Goal: Transaction & Acquisition: Download file/media

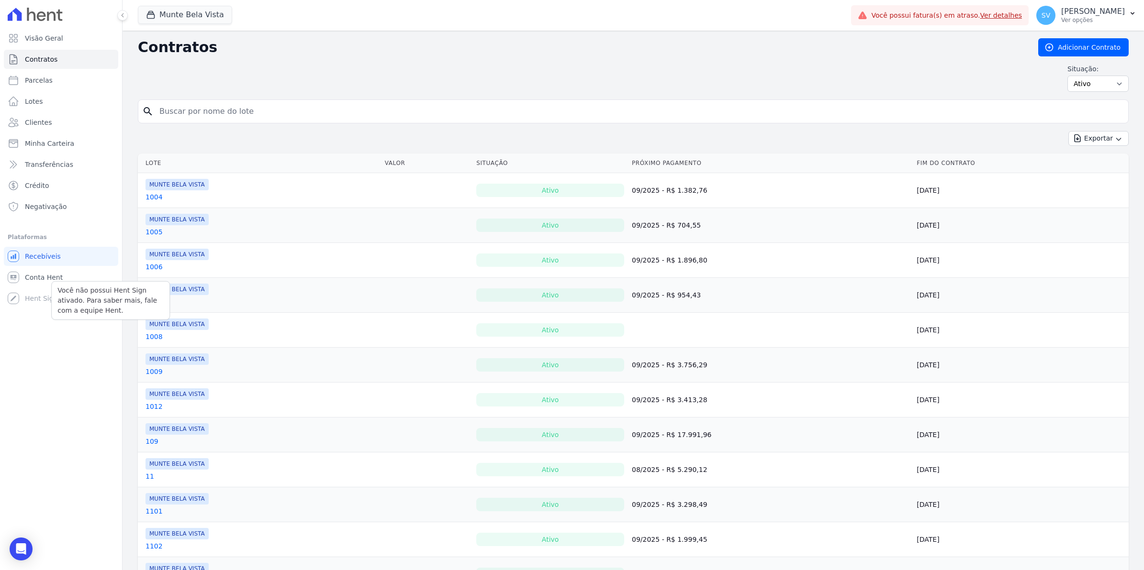
click at [53, 282] on div "Você não possui Hent Sign ativado. Para saber mais, fale com a equipe Hent." at bounding box center [110, 300] width 119 height 39
click at [46, 276] on span "Conta Hent" at bounding box center [44, 278] width 38 height 10
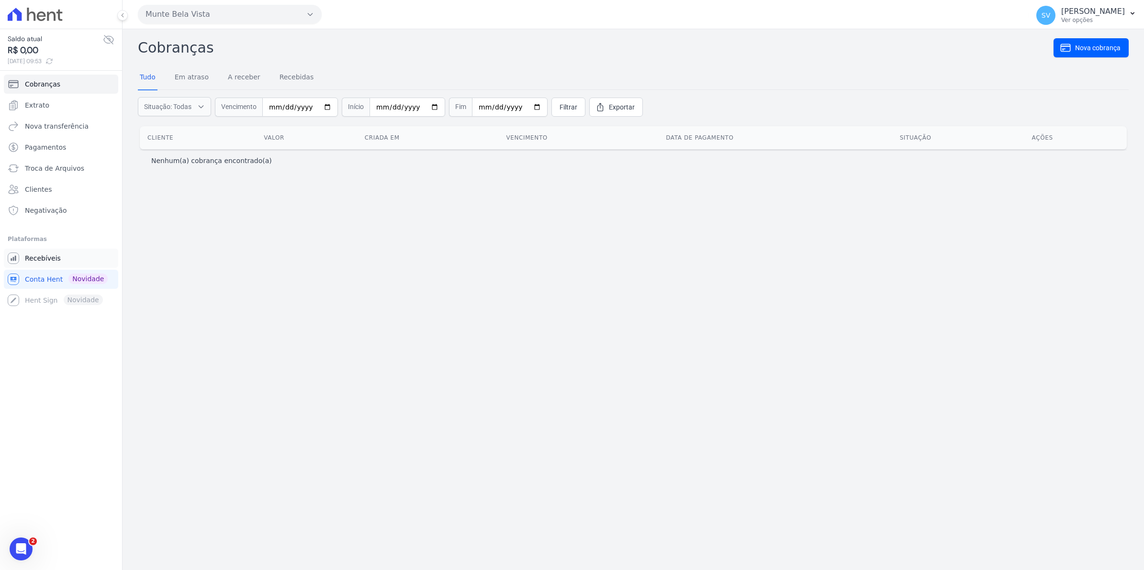
click at [48, 259] on span "Recebíveis" at bounding box center [43, 259] width 36 height 10
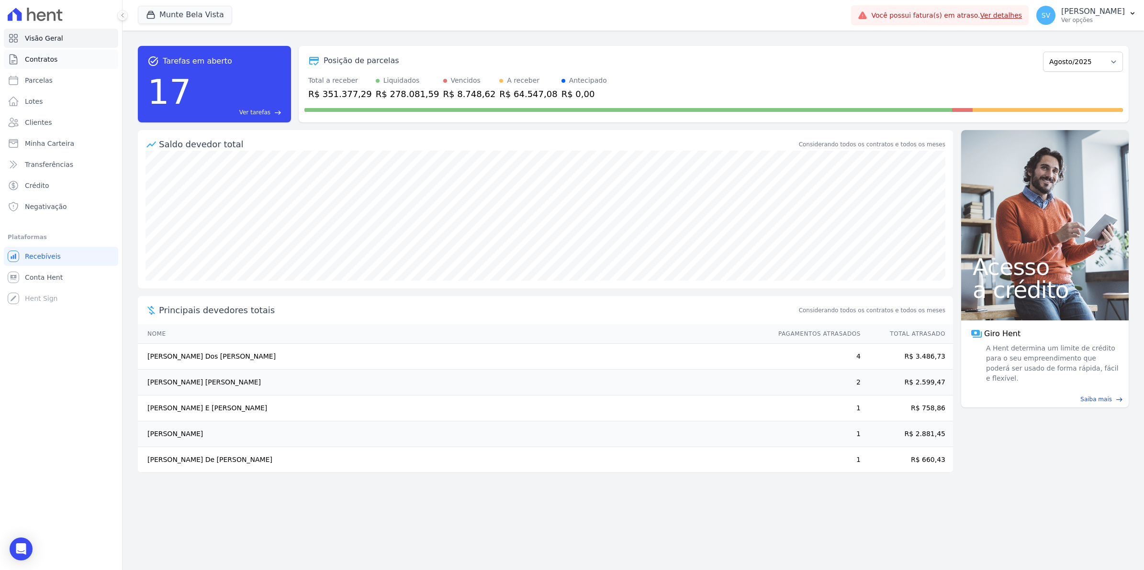
click at [41, 62] on span "Contratos" at bounding box center [41, 60] width 33 height 10
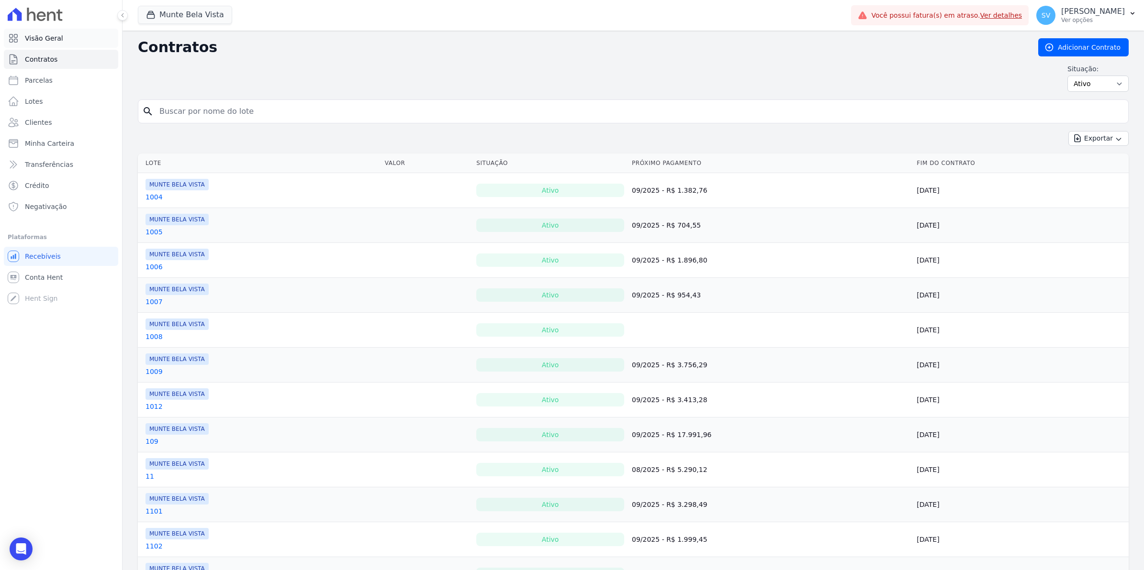
click at [39, 44] on link "Visão Geral" at bounding box center [61, 38] width 114 height 19
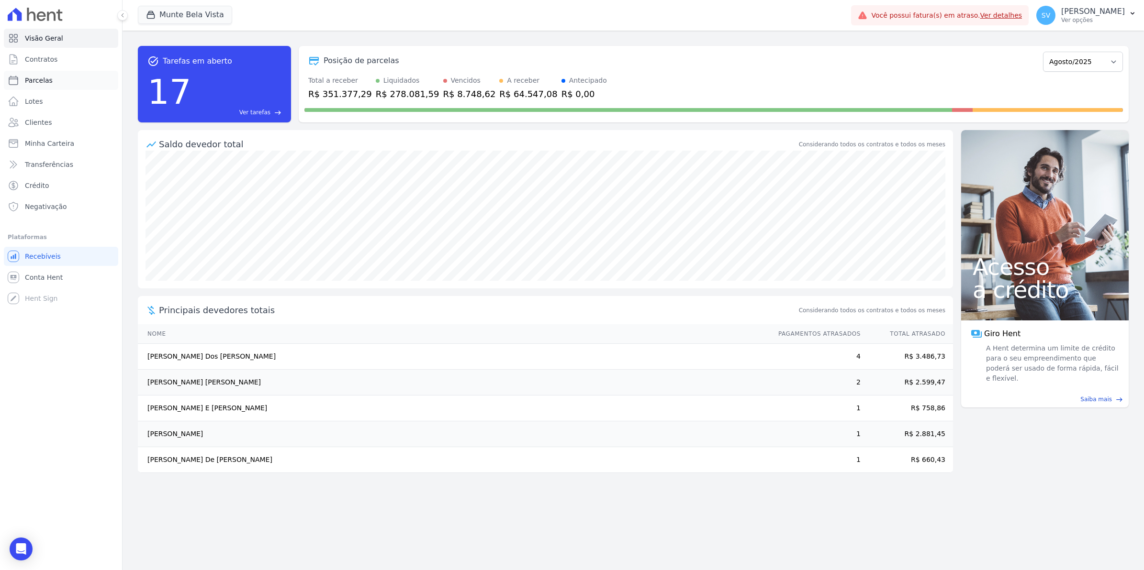
click at [30, 80] on span "Parcelas" at bounding box center [39, 81] width 28 height 10
select select
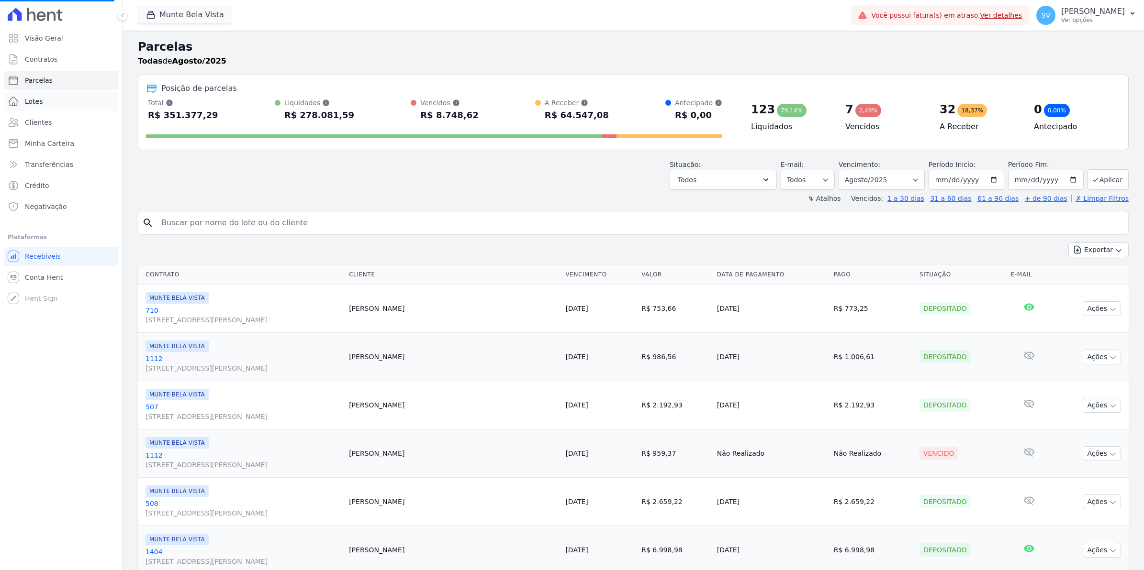
select select
click at [52, 281] on div "Você não possui Hent Sign ativado. Para saber mais, fale com a equipe Hent." at bounding box center [110, 300] width 119 height 39
click at [50, 276] on span "Conta Hent" at bounding box center [44, 278] width 38 height 10
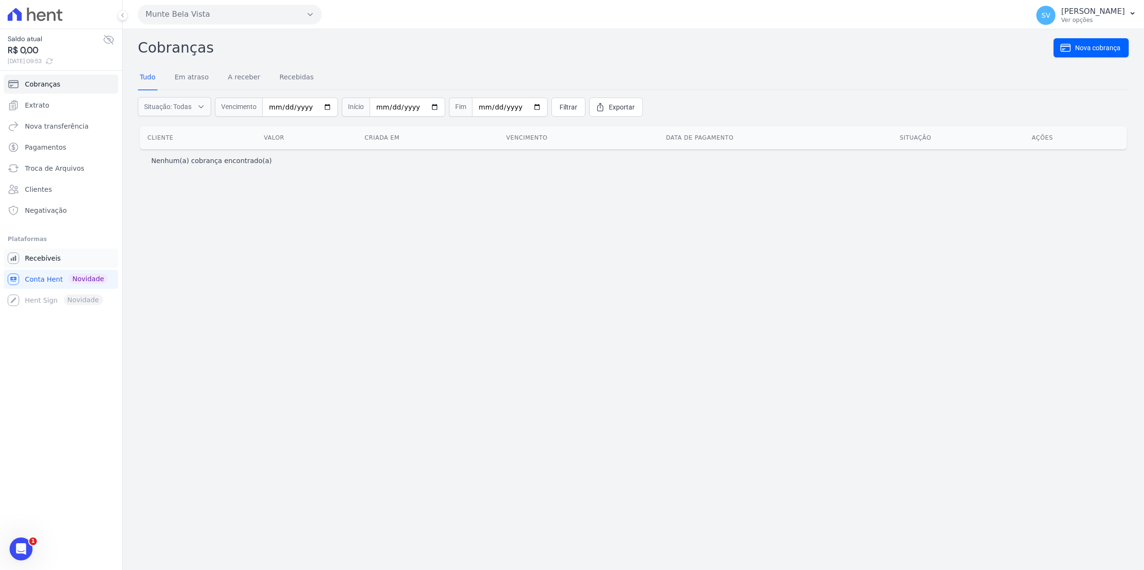
click at [53, 257] on span "Recebíveis" at bounding box center [43, 259] width 36 height 10
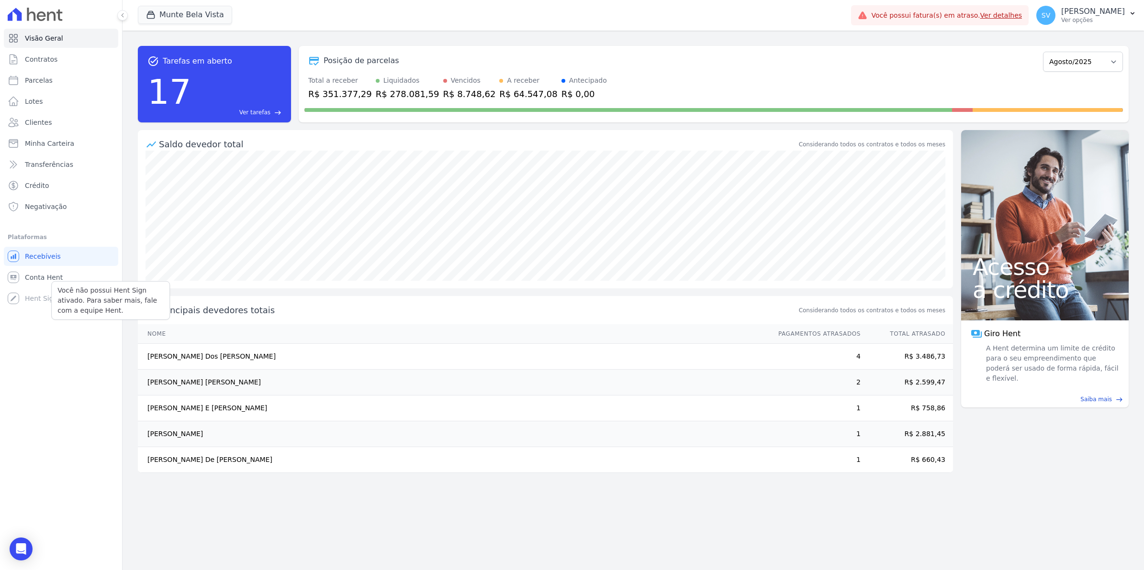
click at [33, 305] on div "Você não possui Hent Sign ativado. Para saber mais, fale com a equipe Hent. Hen…" at bounding box center [61, 298] width 114 height 19
click at [32, 273] on span "Conta Hent" at bounding box center [44, 278] width 38 height 10
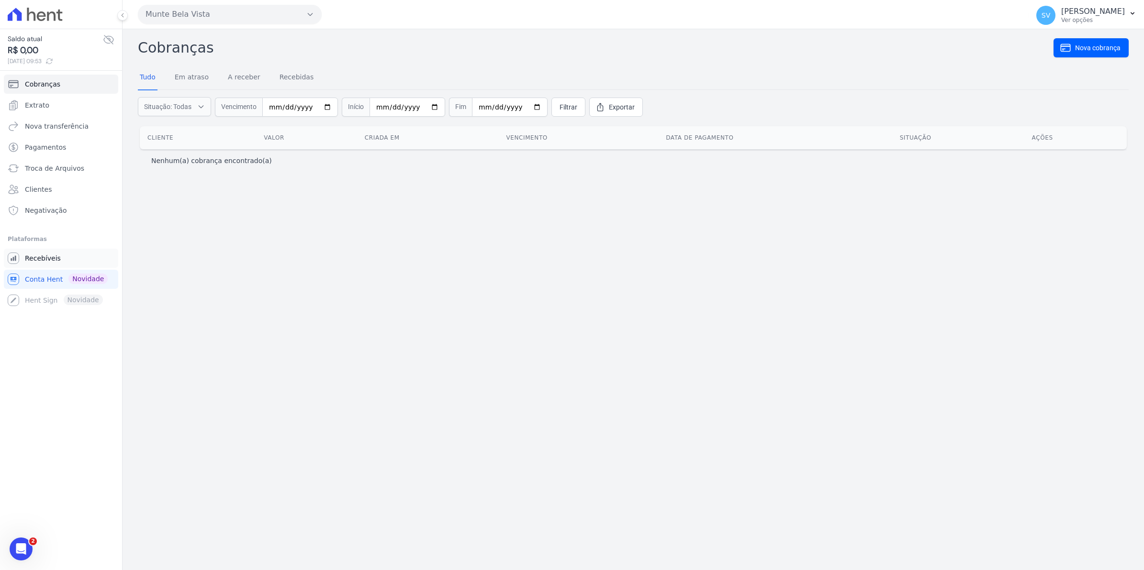
click at [50, 262] on span "Recebíveis" at bounding box center [43, 259] width 36 height 10
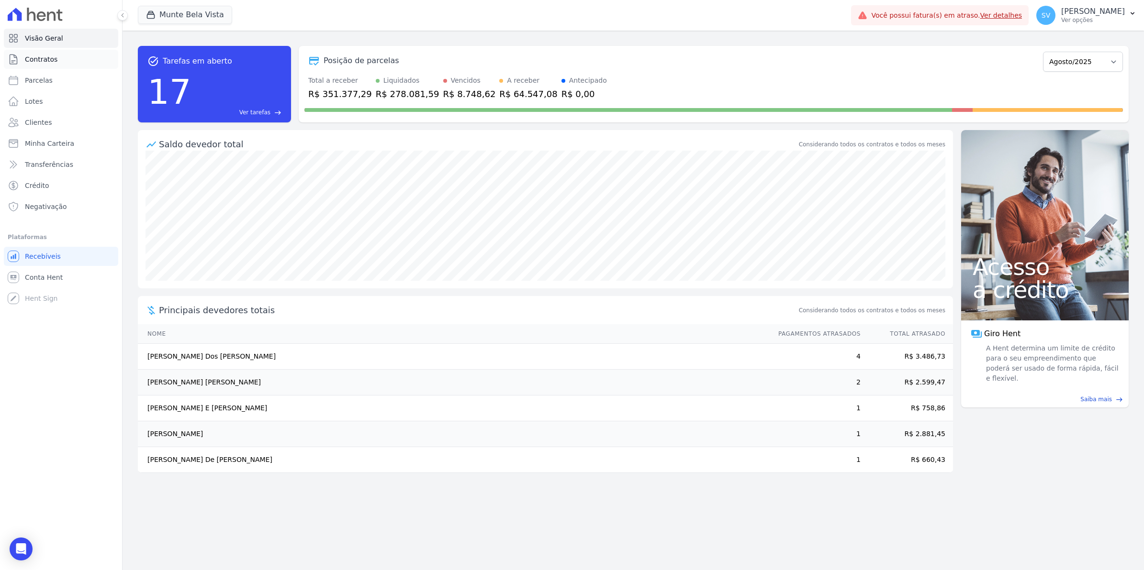
click at [42, 56] on span "Contratos" at bounding box center [41, 60] width 33 height 10
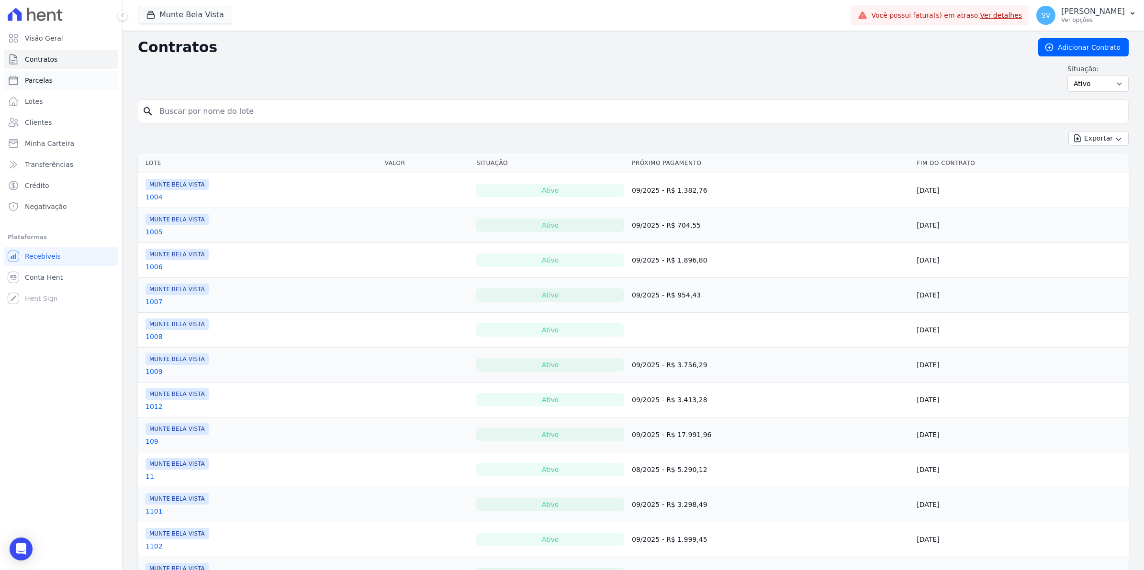
click at [42, 82] on span "Parcelas" at bounding box center [39, 81] width 28 height 10
select select
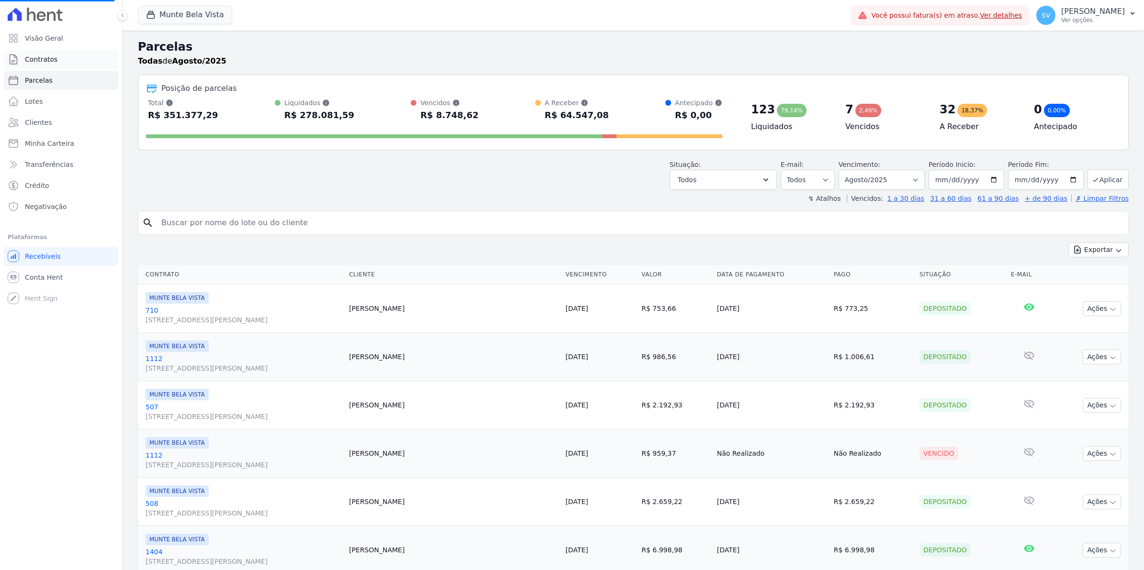
select select
click at [58, 63] on link "Contratos" at bounding box center [61, 59] width 114 height 19
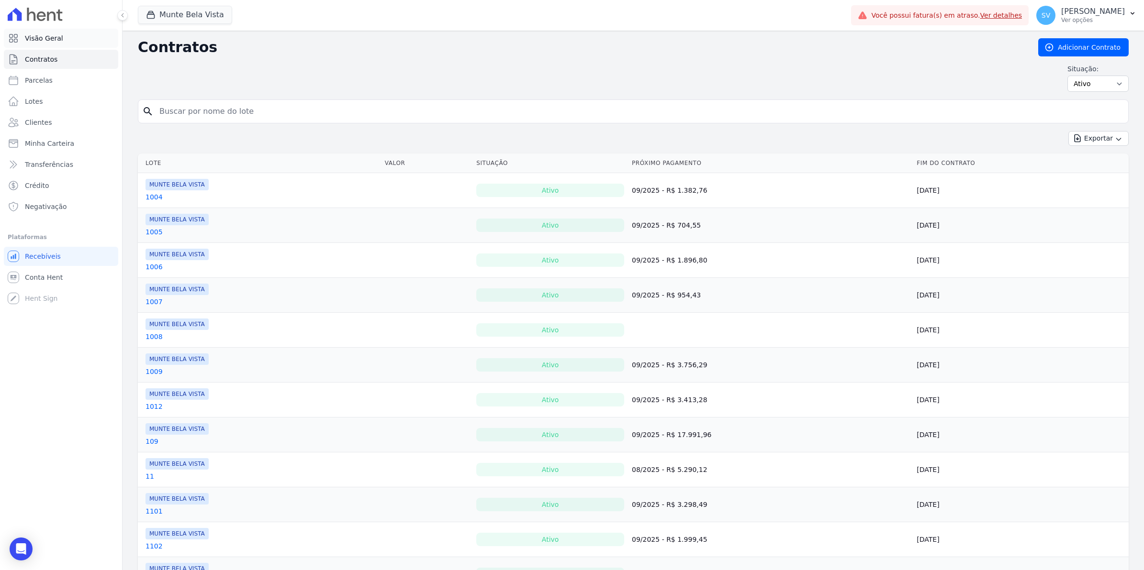
click at [60, 42] on link "Visão Geral" at bounding box center [61, 38] width 114 height 19
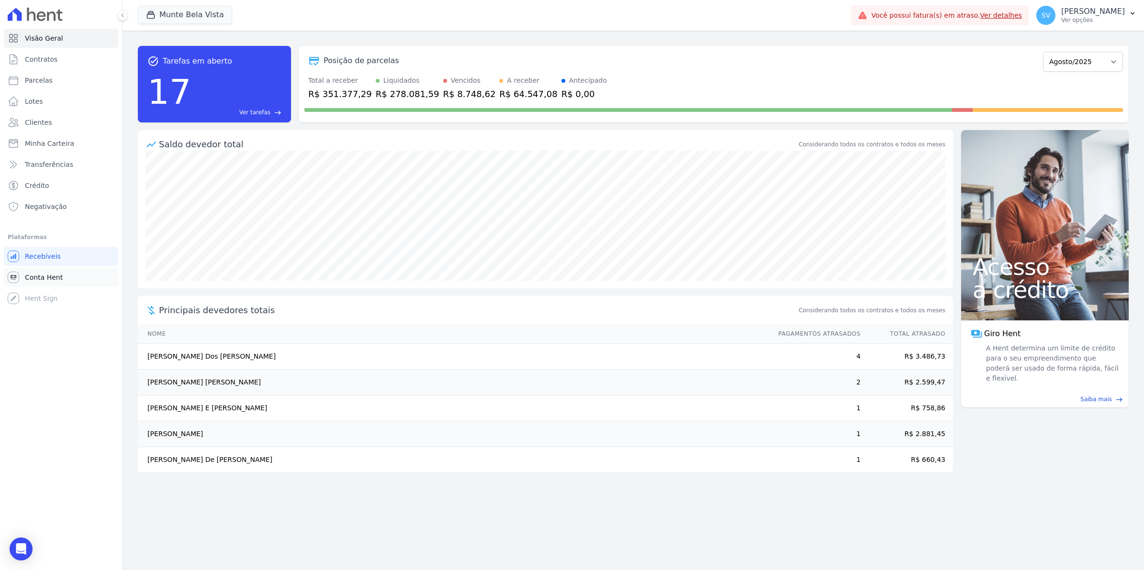
click at [44, 278] on span "Conta Hent" at bounding box center [44, 278] width 38 height 10
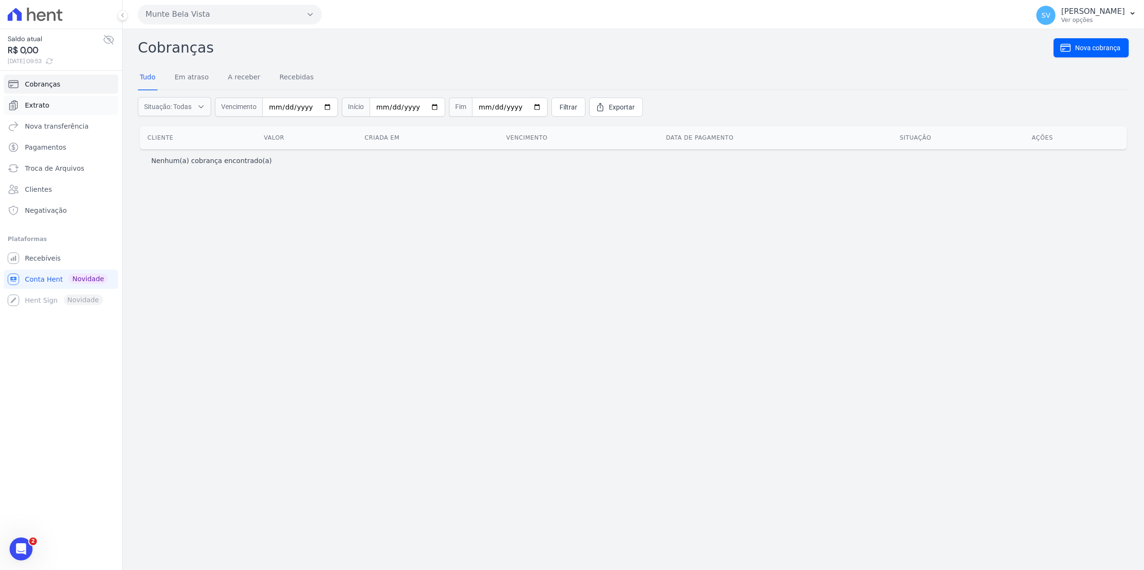
click at [40, 106] on span "Extrato" at bounding box center [37, 105] width 24 height 10
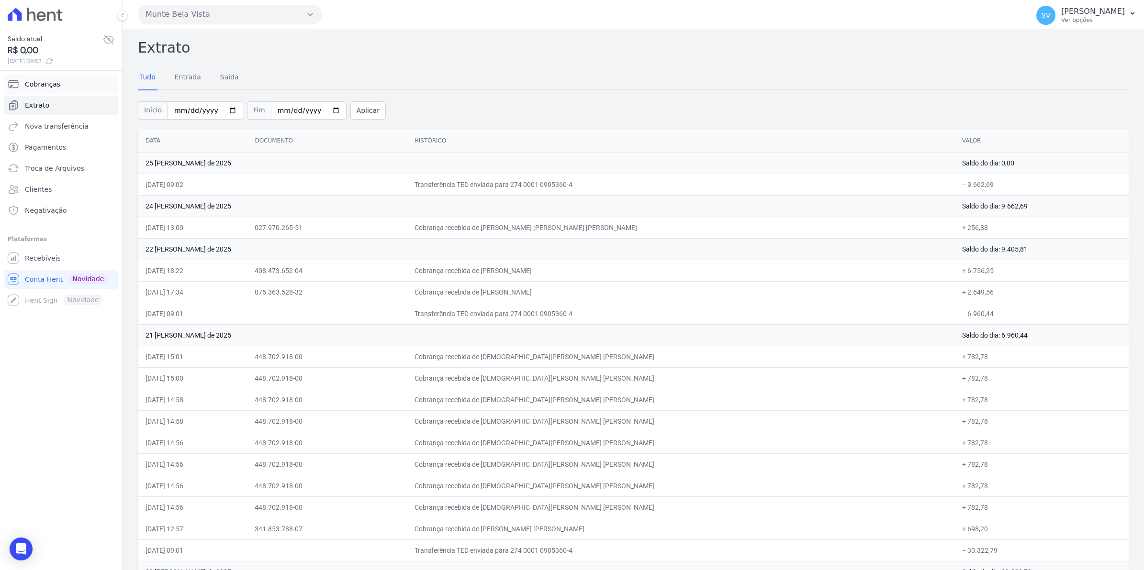
click at [37, 79] on span "Cobranças" at bounding box center [42, 84] width 35 height 10
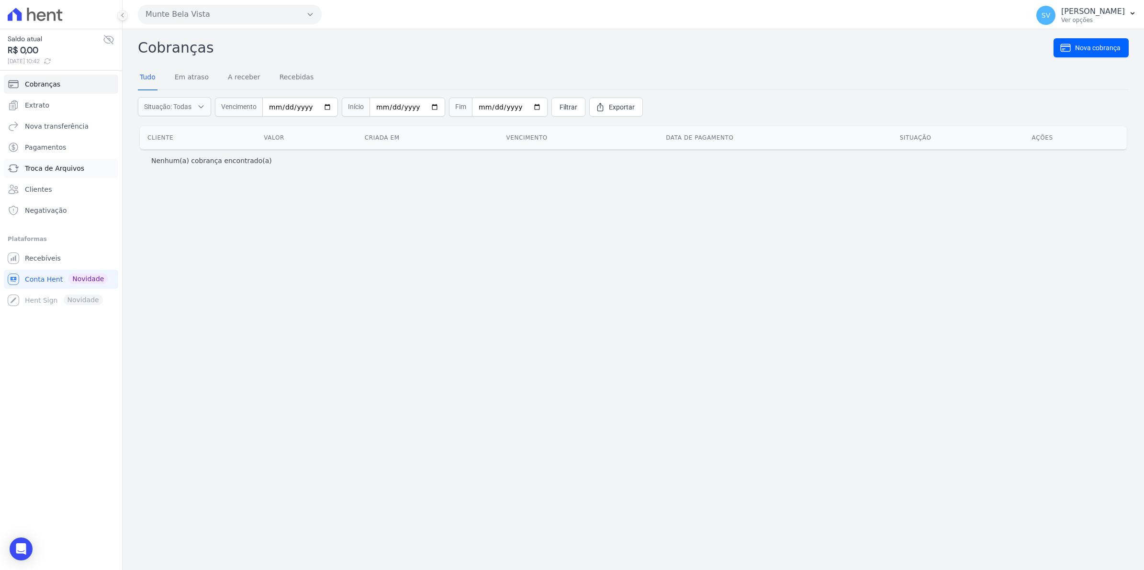
click at [52, 163] on link "Troca de Arquivos" at bounding box center [61, 168] width 114 height 19
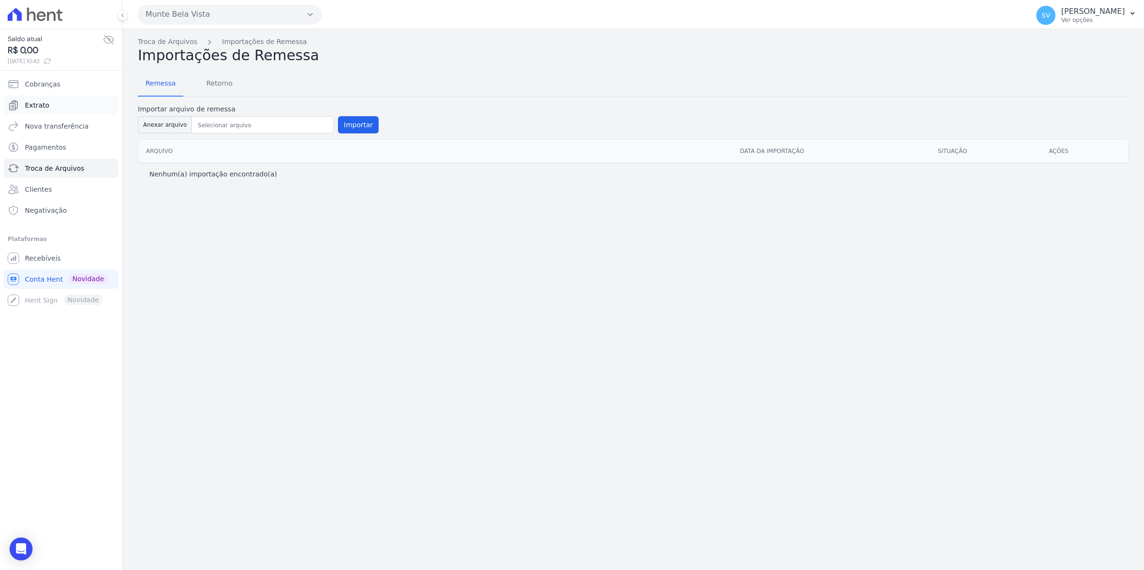
click at [42, 111] on link "Extrato" at bounding box center [61, 105] width 114 height 19
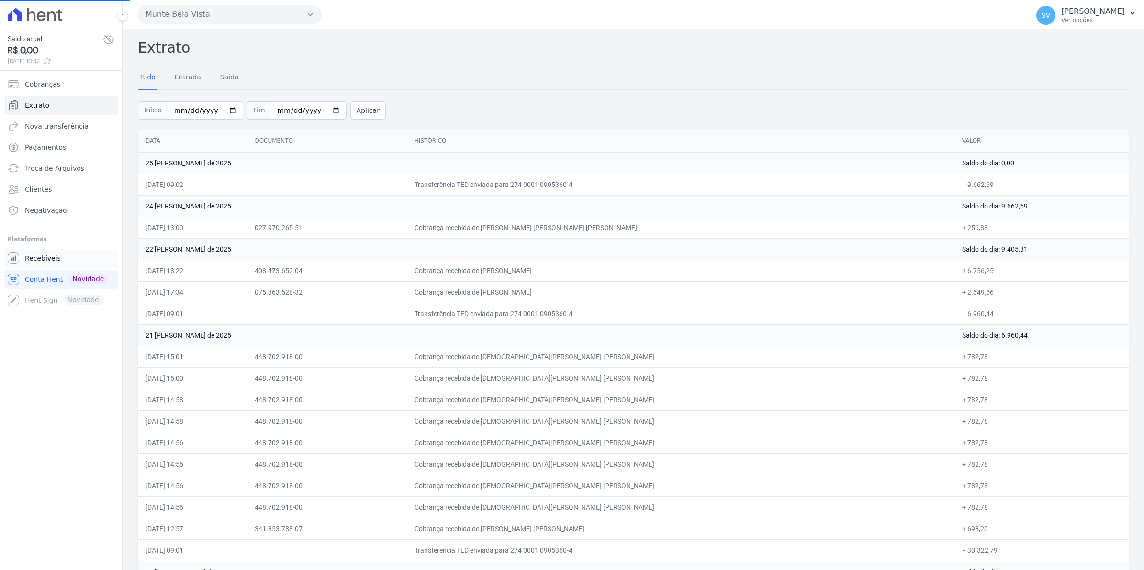
click at [45, 258] on span "Recebíveis" at bounding box center [43, 259] width 36 height 10
click at [35, 83] on span "Cobranças" at bounding box center [42, 84] width 35 height 10
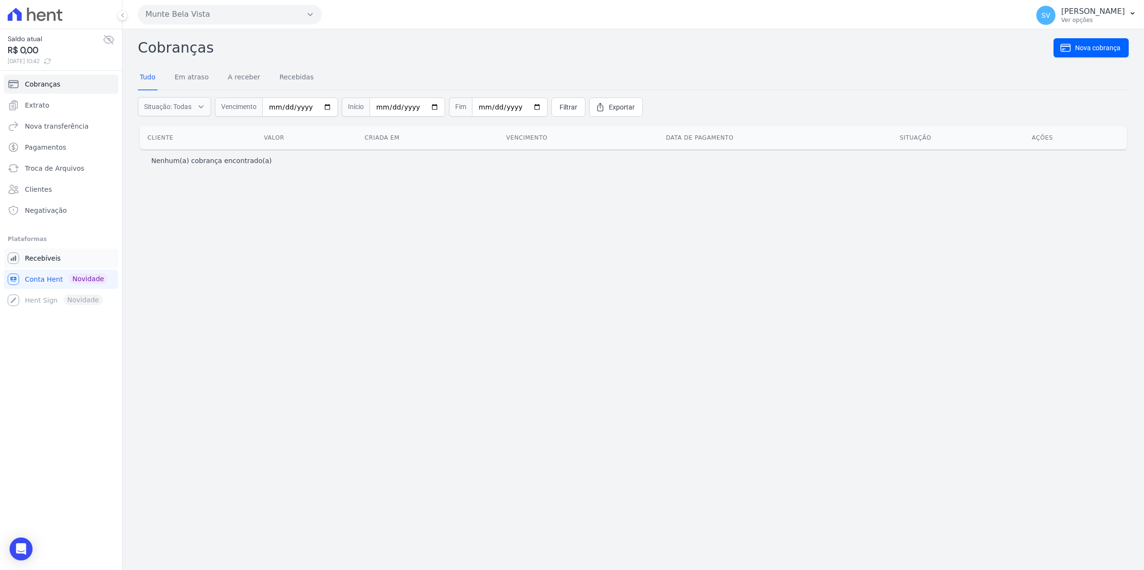
click at [55, 262] on span "Recebíveis" at bounding box center [43, 259] width 36 height 10
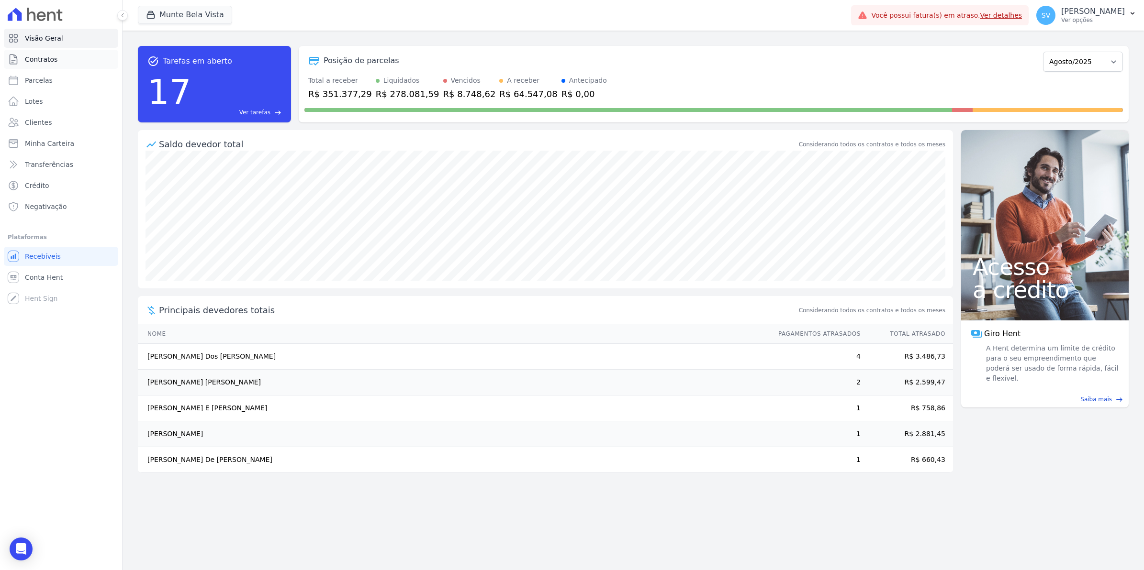
click at [51, 61] on span "Contratos" at bounding box center [41, 60] width 33 height 10
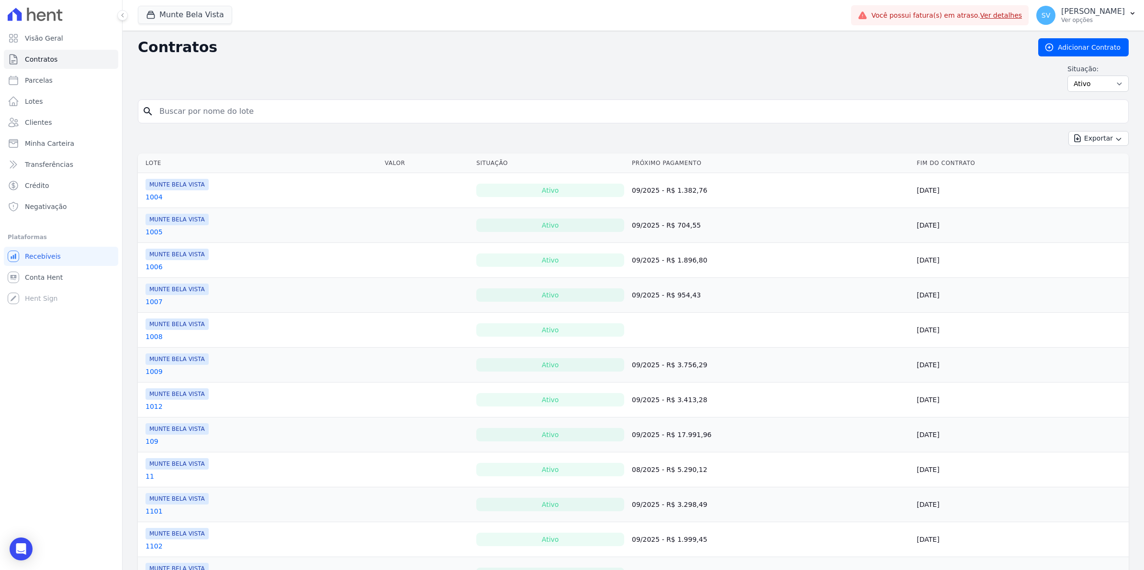
click at [171, 109] on input "search" at bounding box center [639, 111] width 970 height 19
type input "[PERSON_NAME]"
click at [1068, 131] on button "Exportar" at bounding box center [1098, 138] width 60 height 15
click at [235, 111] on input "[PERSON_NAME]" at bounding box center [639, 111] width 970 height 19
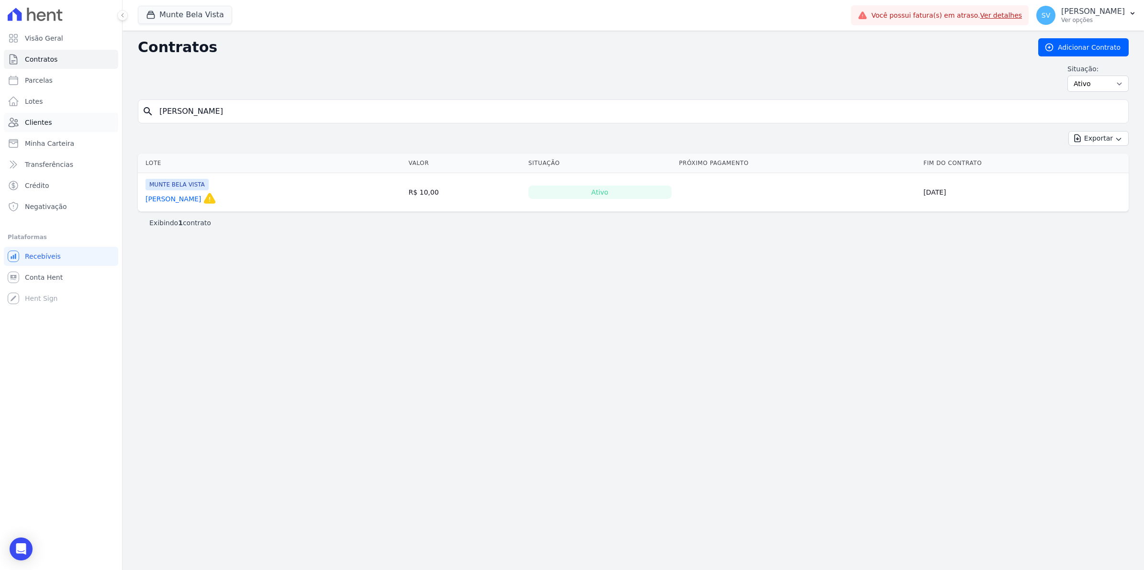
drag, startPoint x: 207, startPoint y: 115, endPoint x: 39, endPoint y: 118, distance: 167.5
click at [39, 118] on div "Visão Geral Contratos [GEOGRAPHIC_DATA] Lotes Clientes Minha Carteira Transferê…" at bounding box center [572, 285] width 1144 height 570
type input "208"
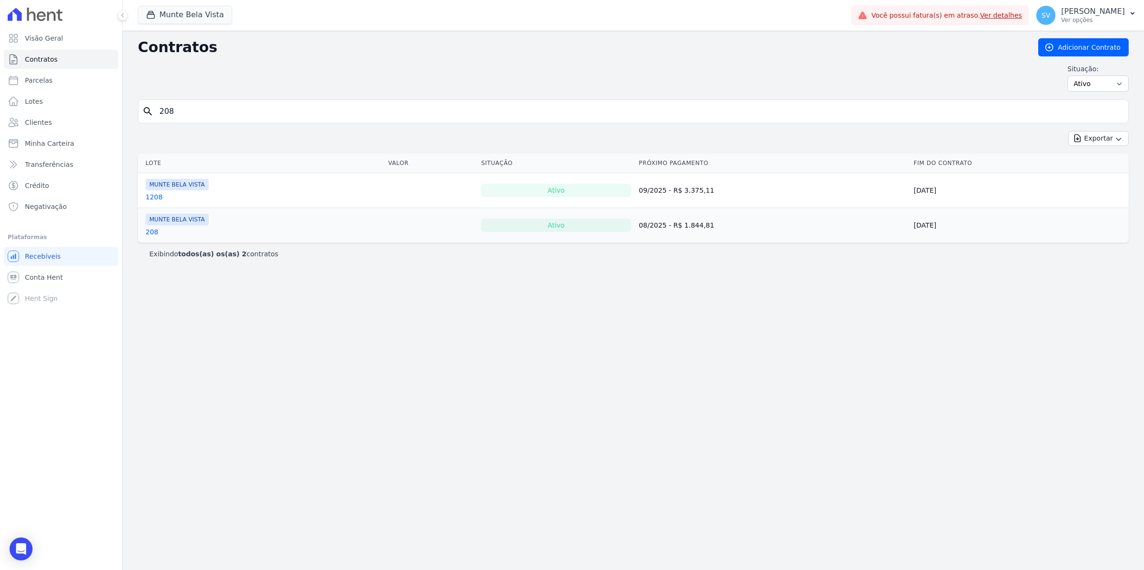
click at [156, 234] on link "208" at bounding box center [151, 232] width 13 height 10
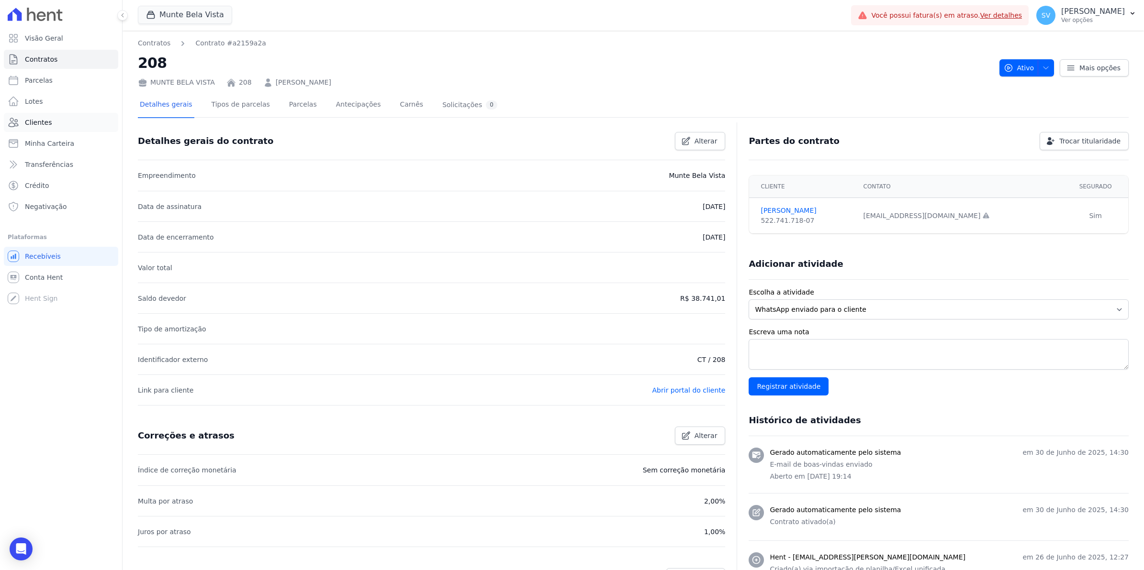
click at [36, 124] on span "Clientes" at bounding box center [38, 123] width 27 height 10
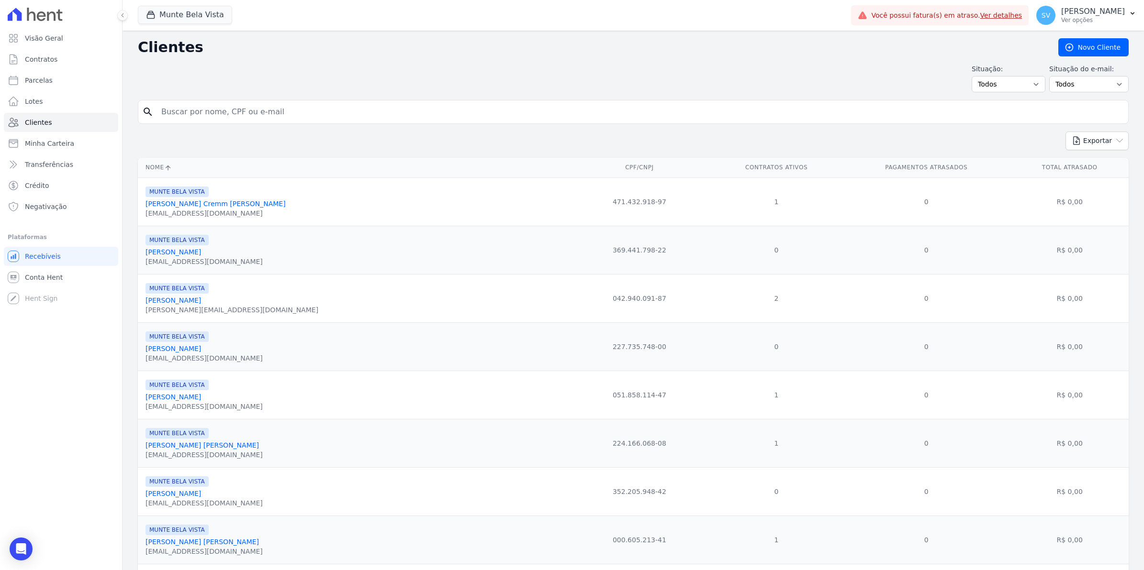
click at [194, 108] on input "search" at bounding box center [640, 111] width 969 height 19
type input "[PERSON_NAME]"
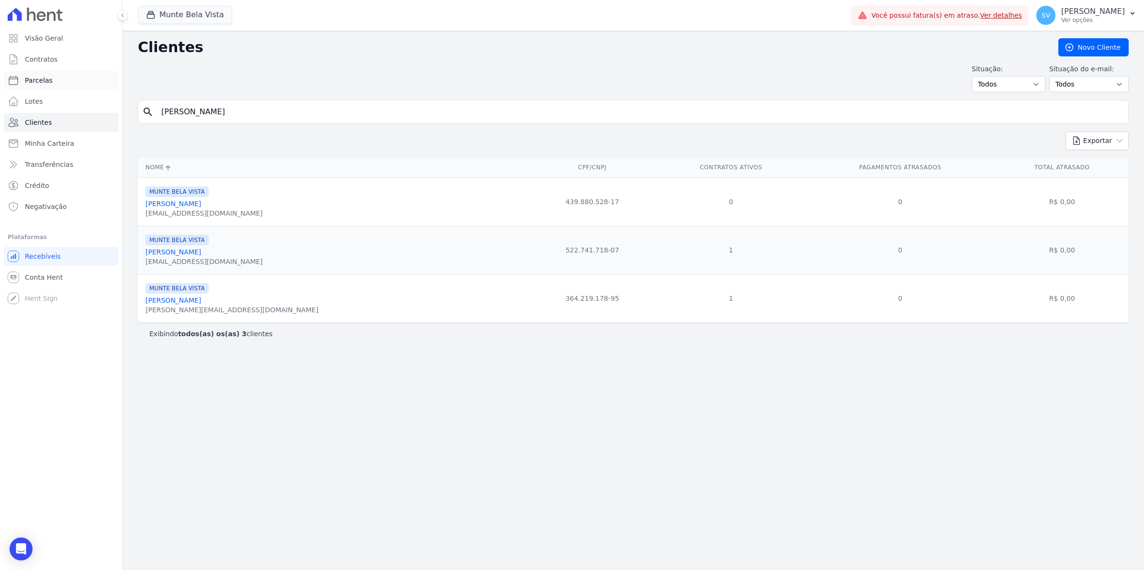
click at [34, 80] on span "Parcelas" at bounding box center [39, 81] width 28 height 10
select select
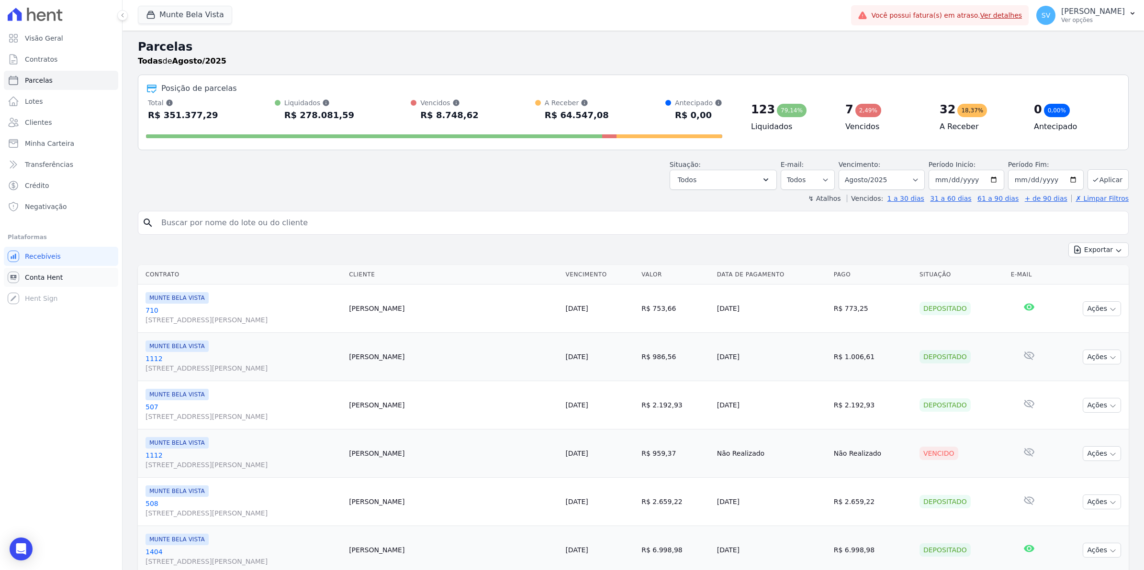
click at [49, 283] on link "Conta Hent" at bounding box center [61, 277] width 114 height 19
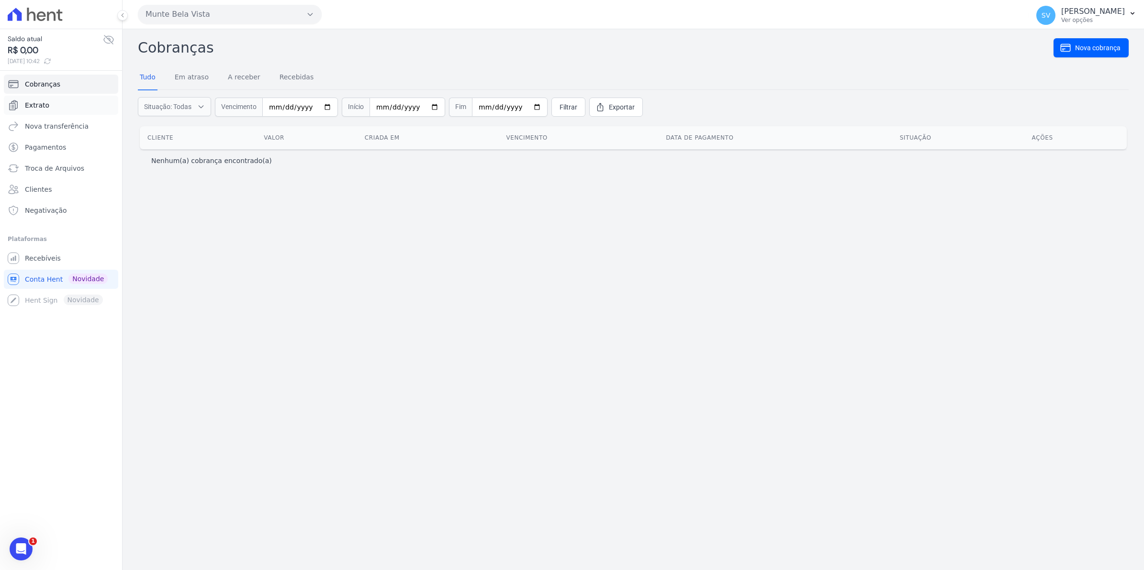
click at [44, 106] on span "Extrato" at bounding box center [37, 105] width 24 height 10
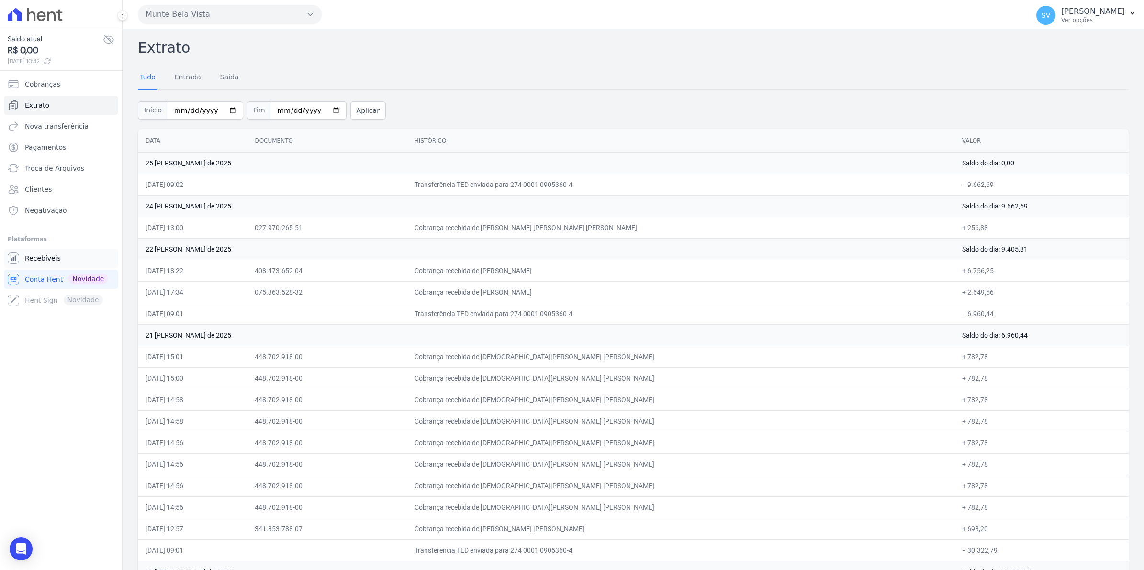
click at [49, 260] on span "Recebíveis" at bounding box center [43, 259] width 36 height 10
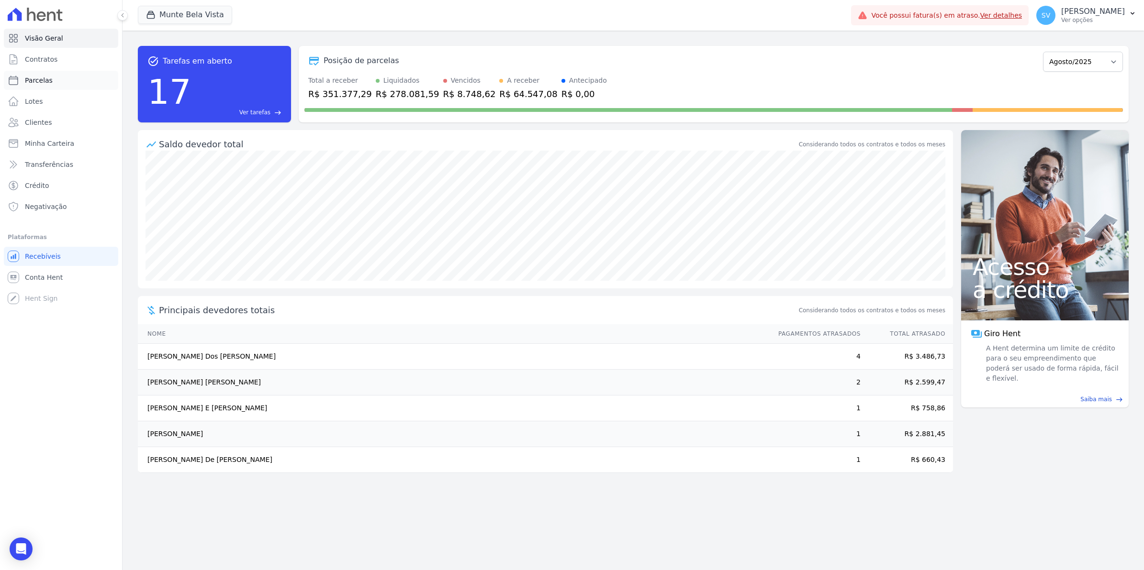
click at [45, 81] on span "Parcelas" at bounding box center [39, 81] width 28 height 10
select select
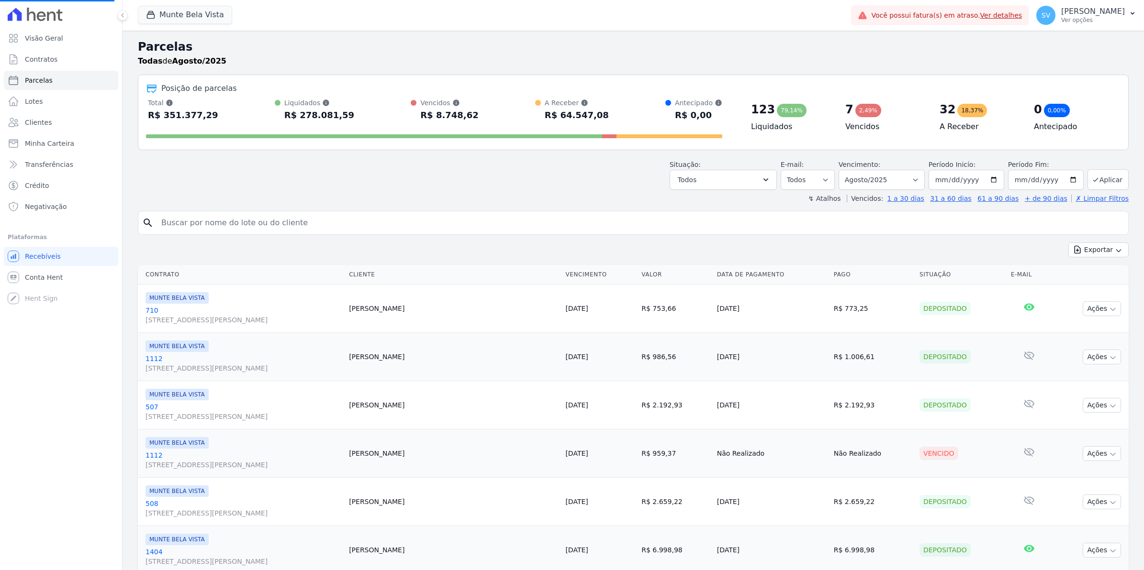
select select
type input "FABIANA"
click at [1068, 243] on button "Exportar" at bounding box center [1098, 250] width 60 height 15
click at [233, 225] on input "FABIANA" at bounding box center [640, 222] width 969 height 19
select select
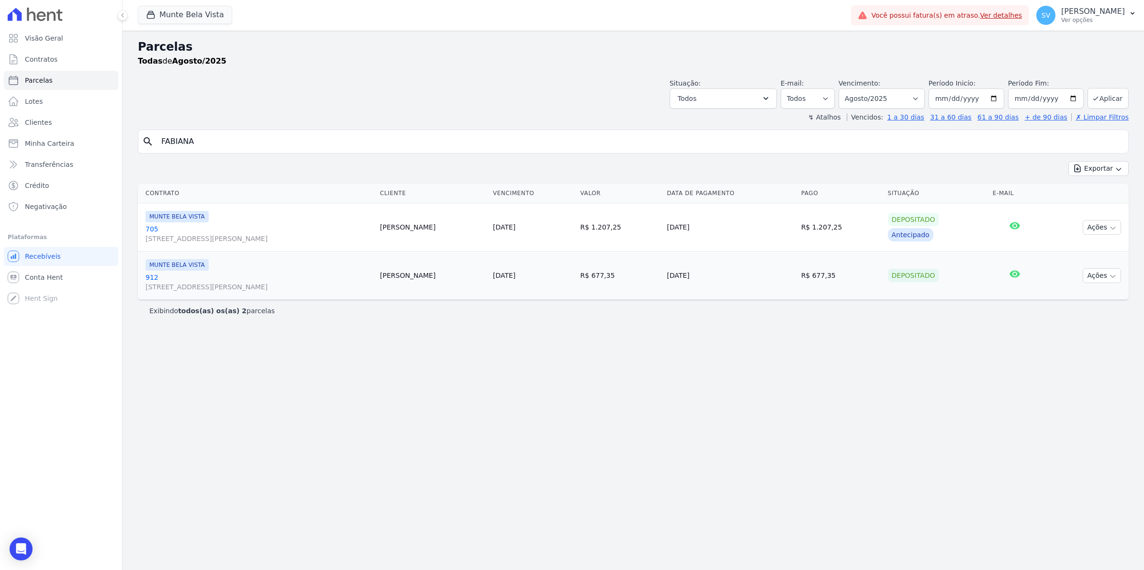
click at [154, 231] on link "705 [STREET_ADDRESS][PERSON_NAME]" at bounding box center [258, 233] width 227 height 19
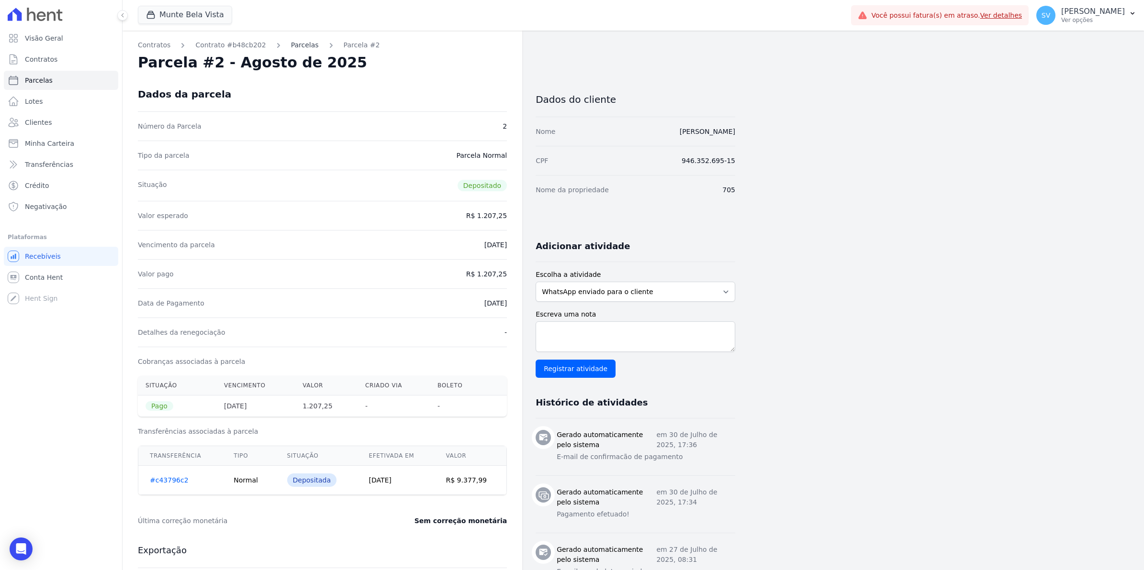
click at [293, 41] on link "Parcelas" at bounding box center [305, 45] width 28 height 10
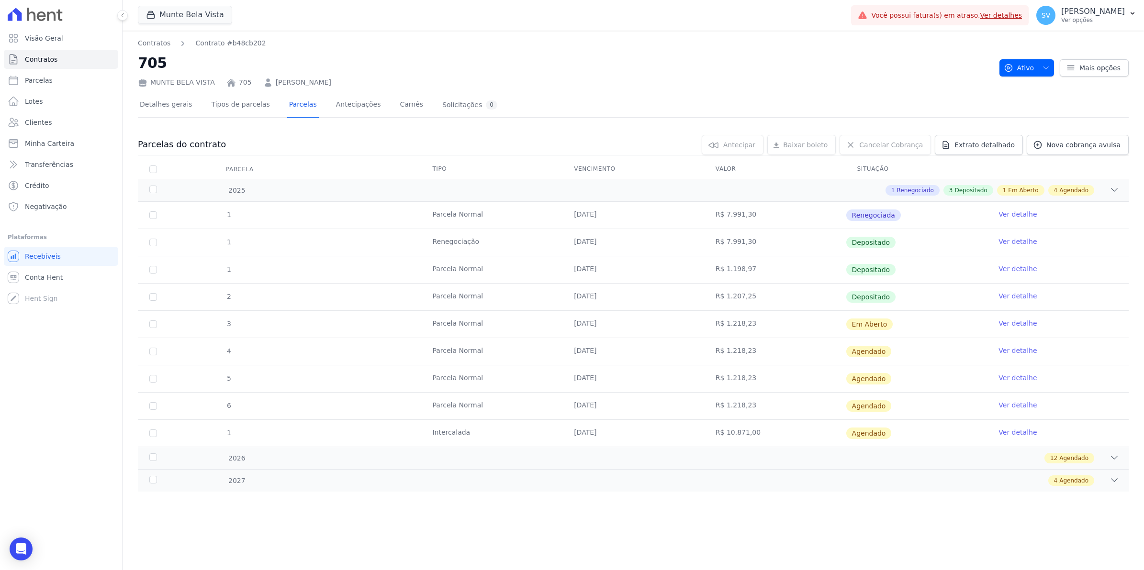
click at [1022, 323] on link "Ver detalhe" at bounding box center [1017, 324] width 38 height 10
click at [25, 78] on span "Parcelas" at bounding box center [39, 81] width 28 height 10
select select
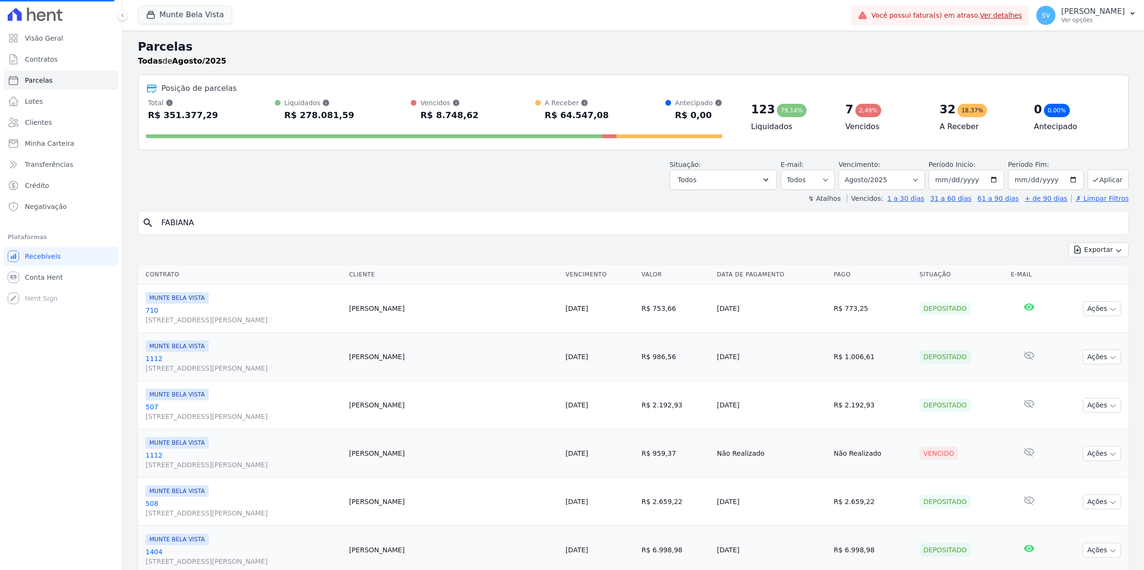
select select
click at [60, 56] on link "Contratos" at bounding box center [61, 59] width 114 height 19
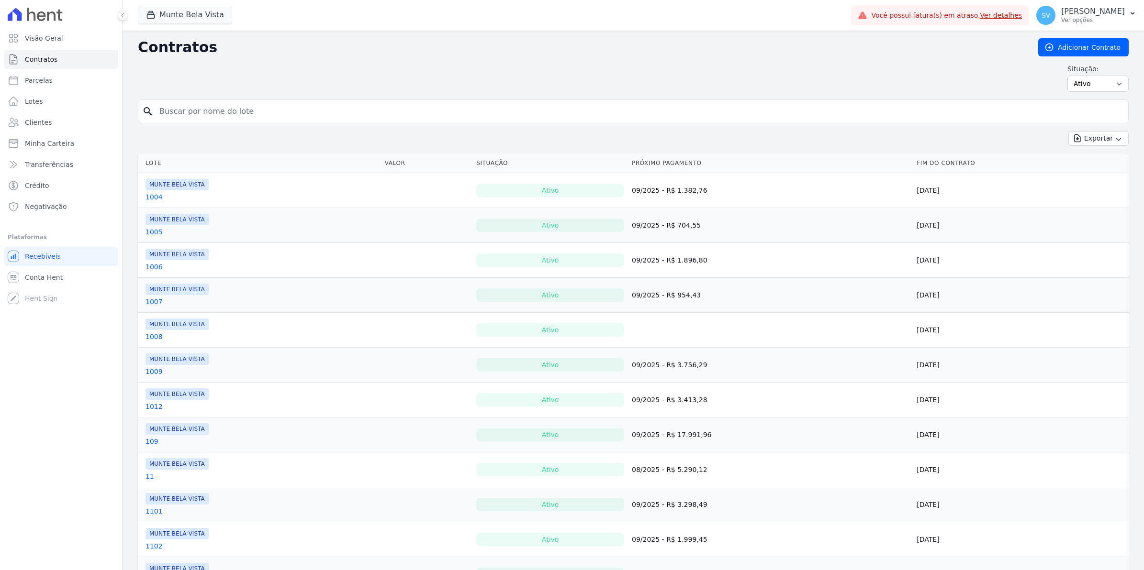
click at [182, 112] on input "search" at bounding box center [639, 111] width 970 height 19
click at [24, 80] on link "Parcelas" at bounding box center [61, 80] width 114 height 19
select select
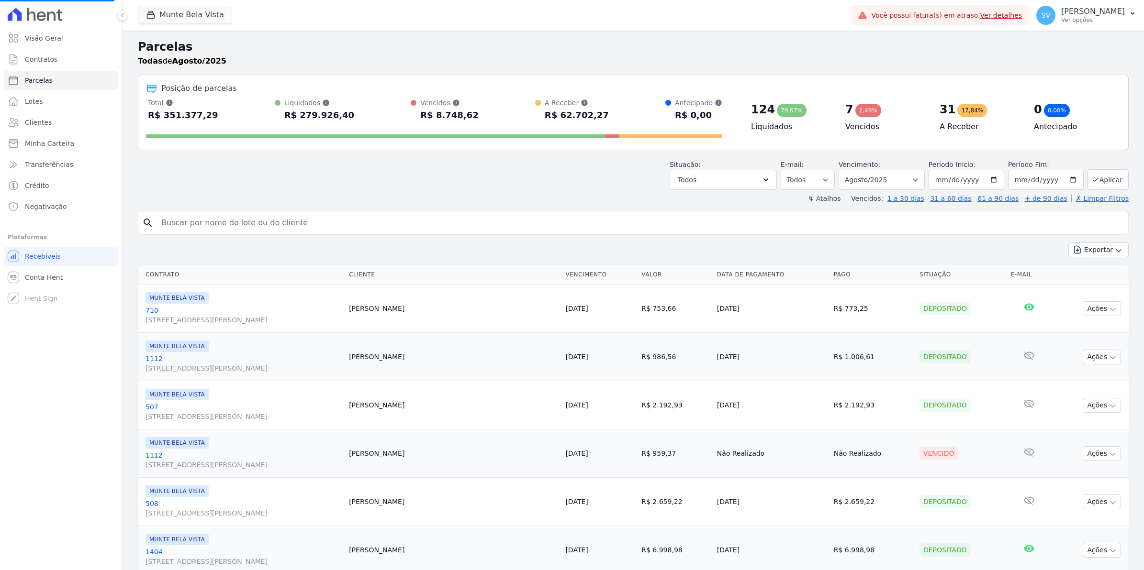
select select
click at [242, 224] on input "search" at bounding box center [640, 222] width 969 height 19
click at [989, 182] on input "[DATE]" at bounding box center [966, 180] width 76 height 20
click at [908, 178] on select "Filtrar por período ──────── Todos os meses Janeiro/2024 Fevereiro/2024 Março/2…" at bounding box center [881, 180] width 86 height 20
select select "09/2025"
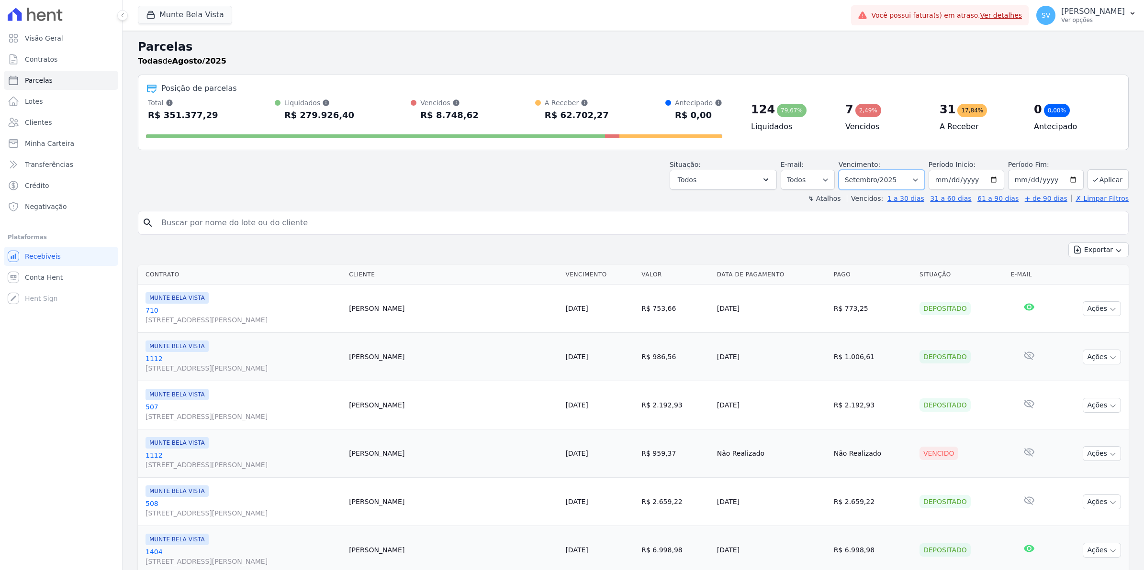
click at [842, 170] on select "Filtrar por período ──────── Todos os meses Janeiro/2024 Fevereiro/2024 Março/2…" at bounding box center [881, 180] width 86 height 20
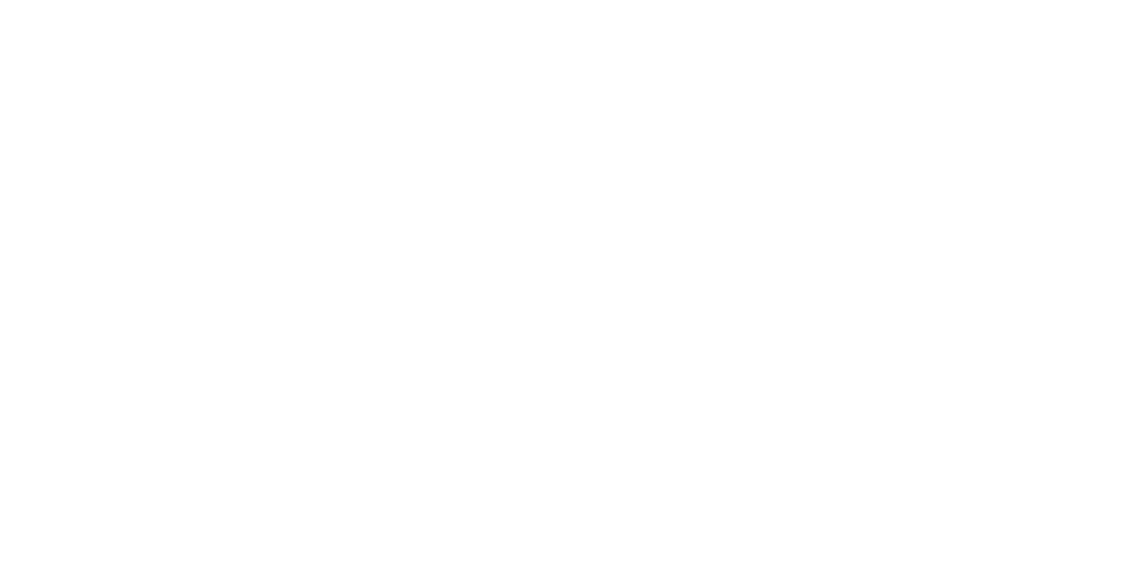
select select
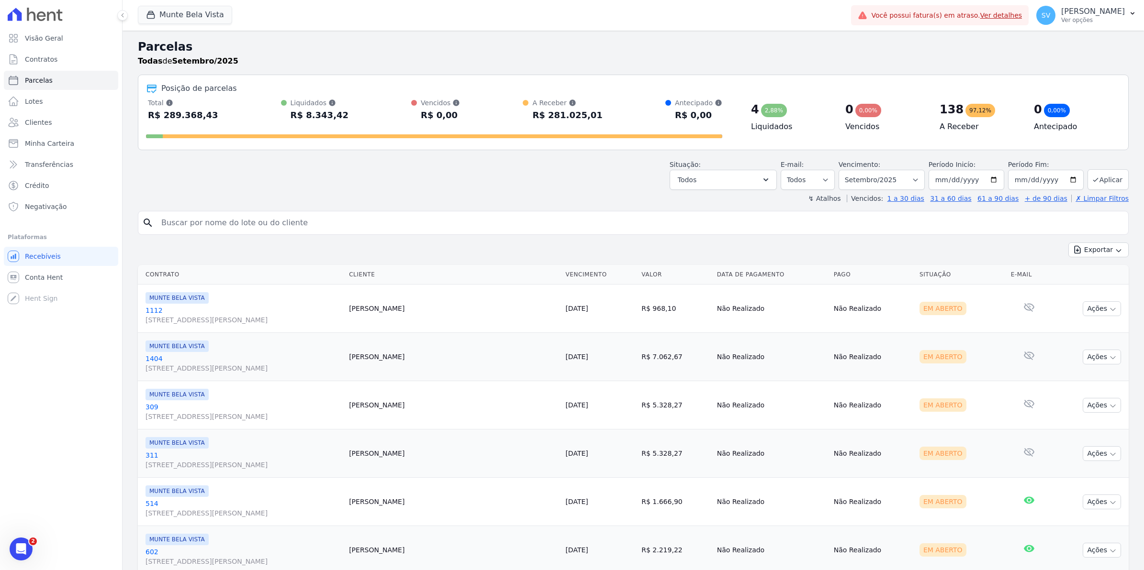
click at [343, 229] on input "search" at bounding box center [640, 222] width 969 height 19
type input "fabiana"
select select
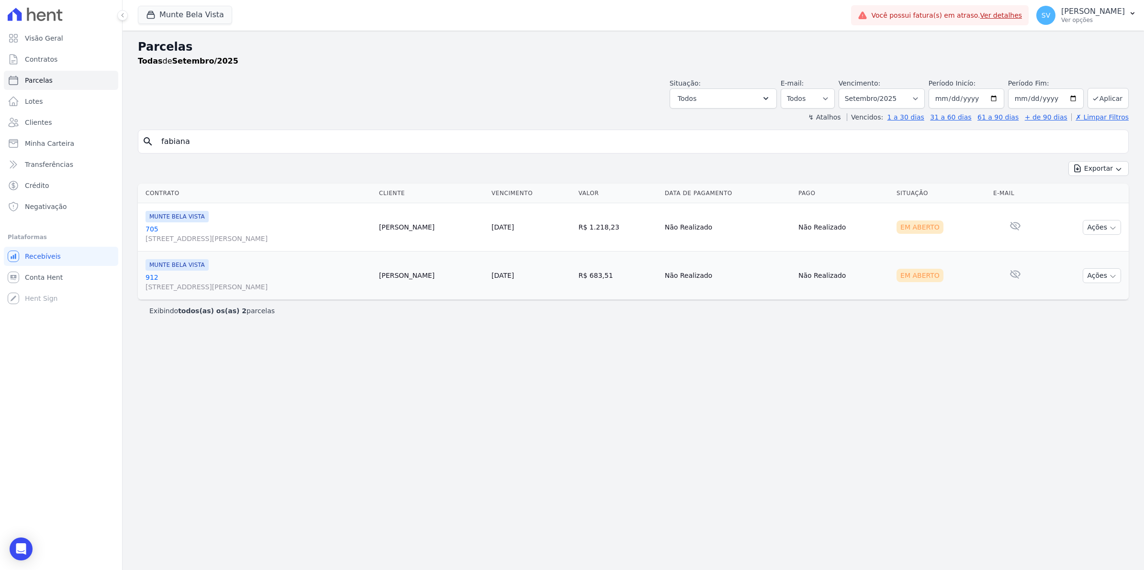
click at [154, 226] on link "705 [STREET_ADDRESS][PERSON_NAME]" at bounding box center [258, 233] width 226 height 19
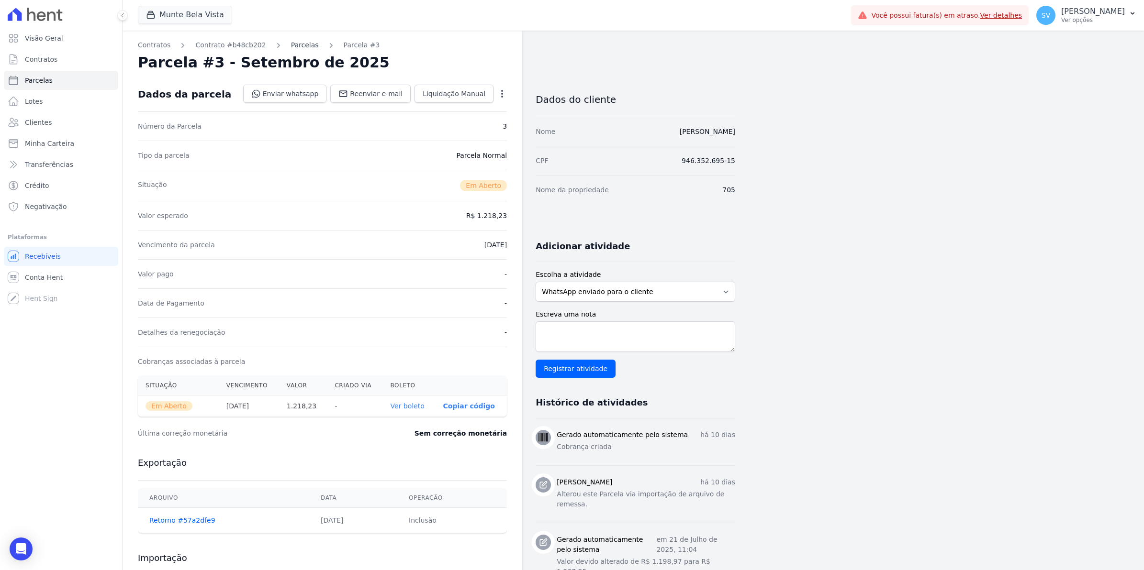
click at [297, 43] on link "Parcelas" at bounding box center [305, 45] width 28 height 10
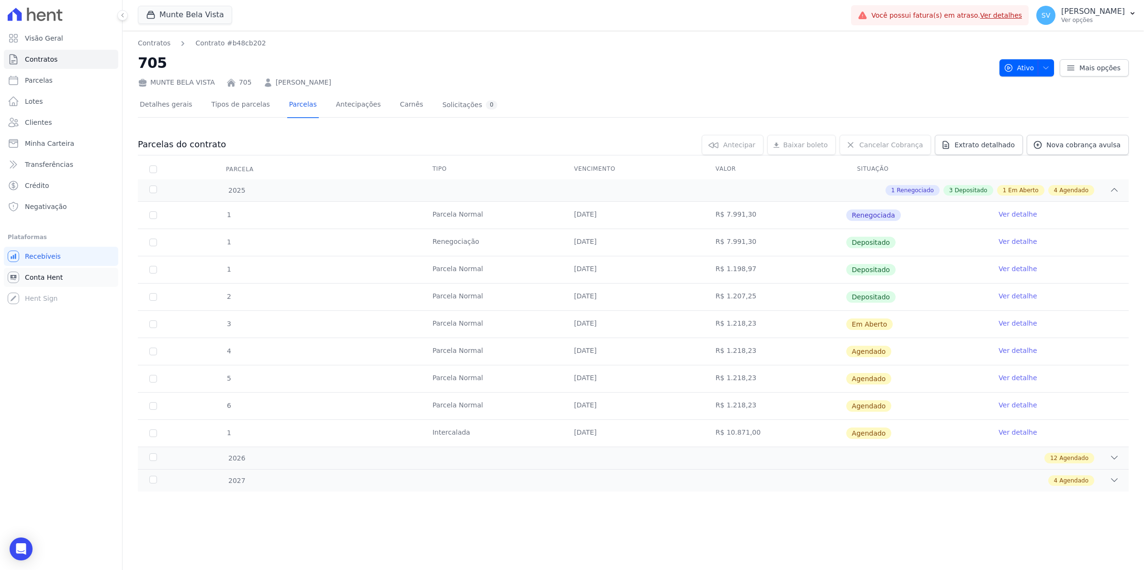
click at [33, 279] on span "Conta Hent" at bounding box center [44, 278] width 38 height 10
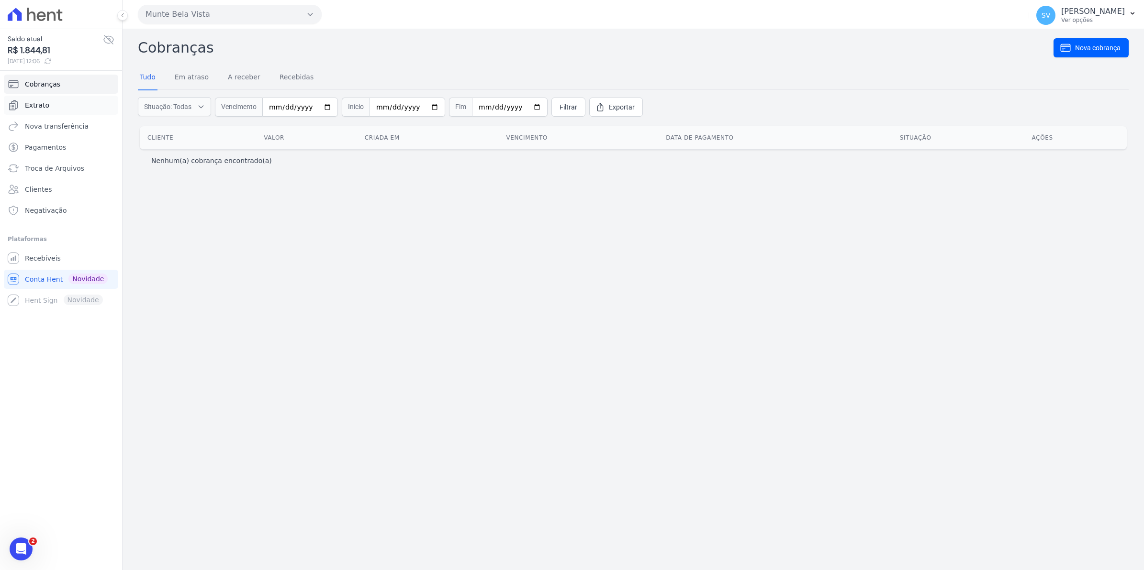
click at [39, 106] on span "Extrato" at bounding box center [37, 105] width 24 height 10
click at [33, 260] on span "Recebíveis" at bounding box center [43, 259] width 36 height 10
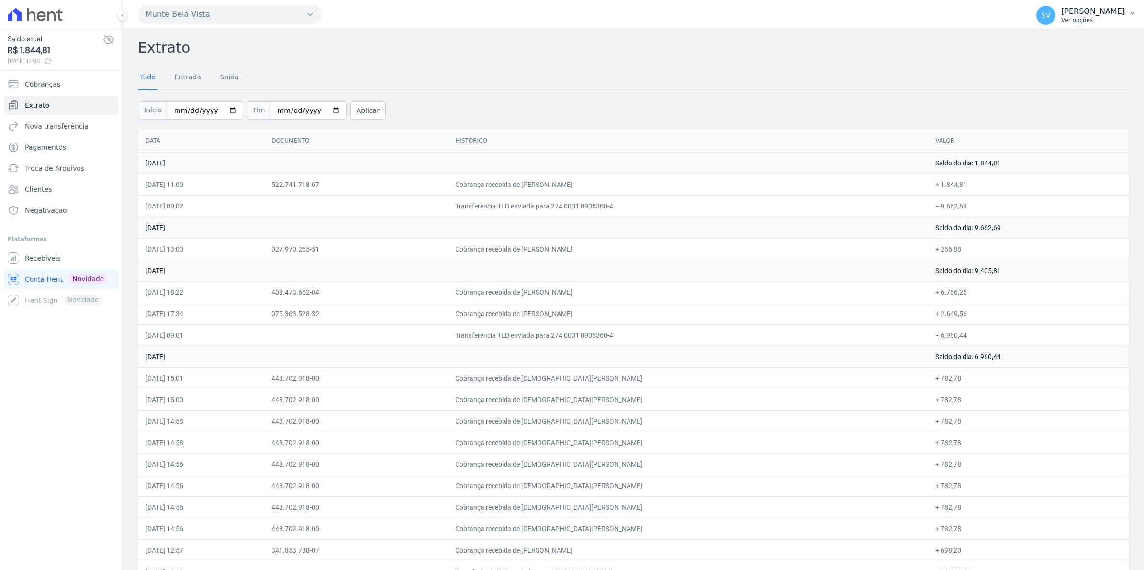
click at [1050, 13] on span "SV" at bounding box center [1045, 15] width 9 height 7
click at [42, 261] on span "Recebíveis" at bounding box center [43, 259] width 36 height 10
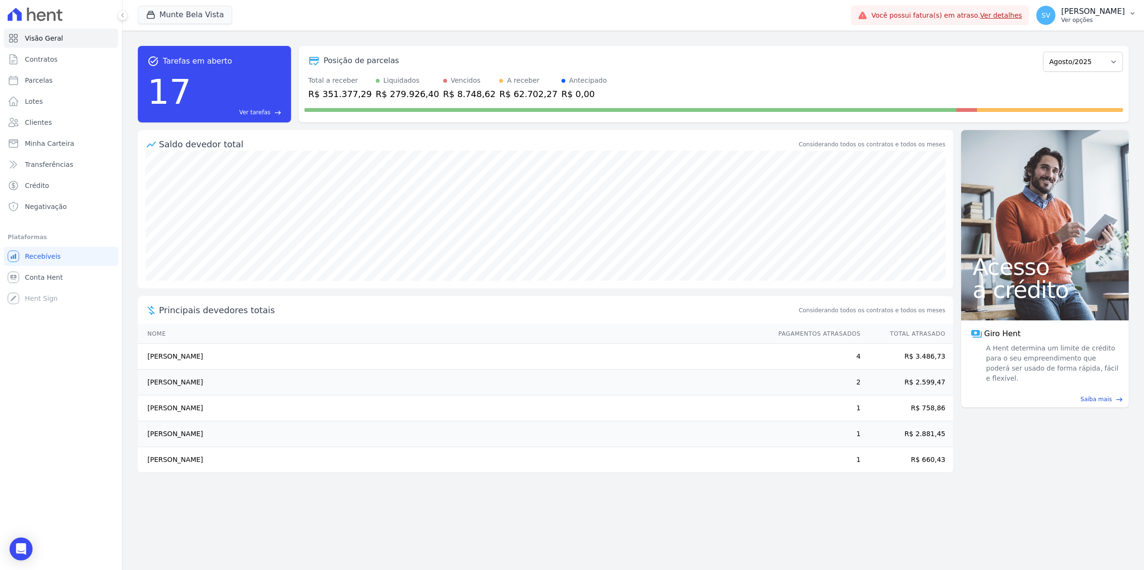
click at [1048, 20] on div "SV Simone Varella Ver opções" at bounding box center [1080, 15] width 89 height 19
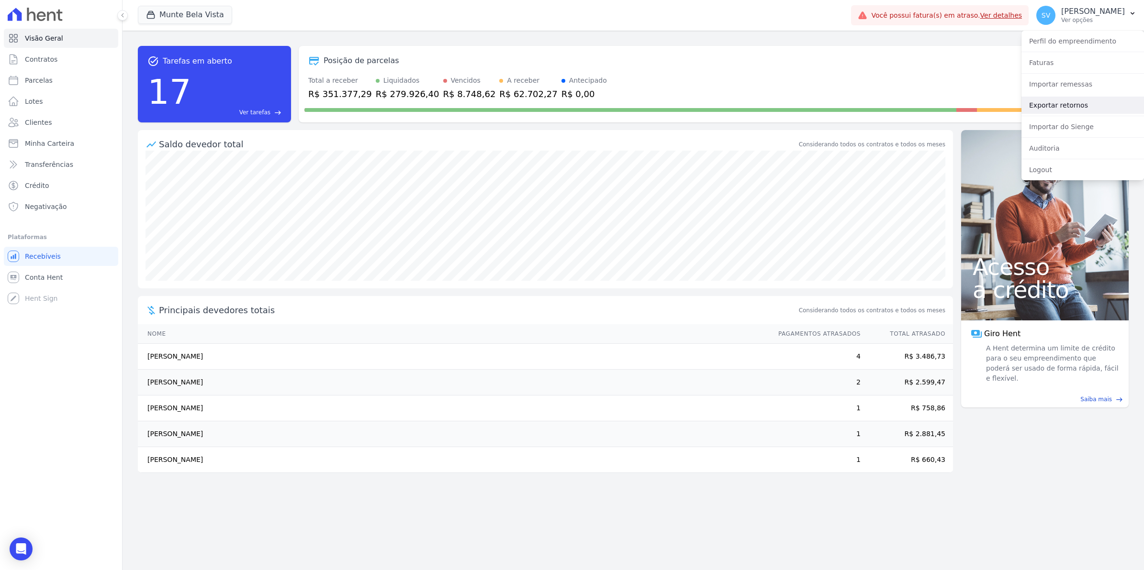
click at [1049, 101] on link "Exportar retornos" at bounding box center [1082, 105] width 123 height 17
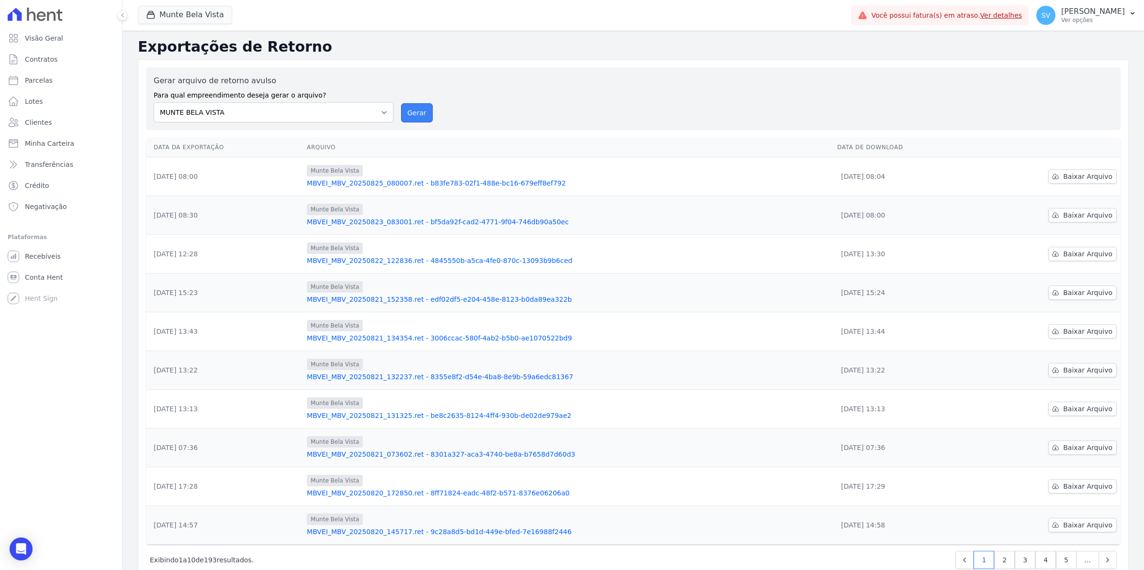
click at [404, 115] on button "Gerar" at bounding box center [417, 112] width 32 height 19
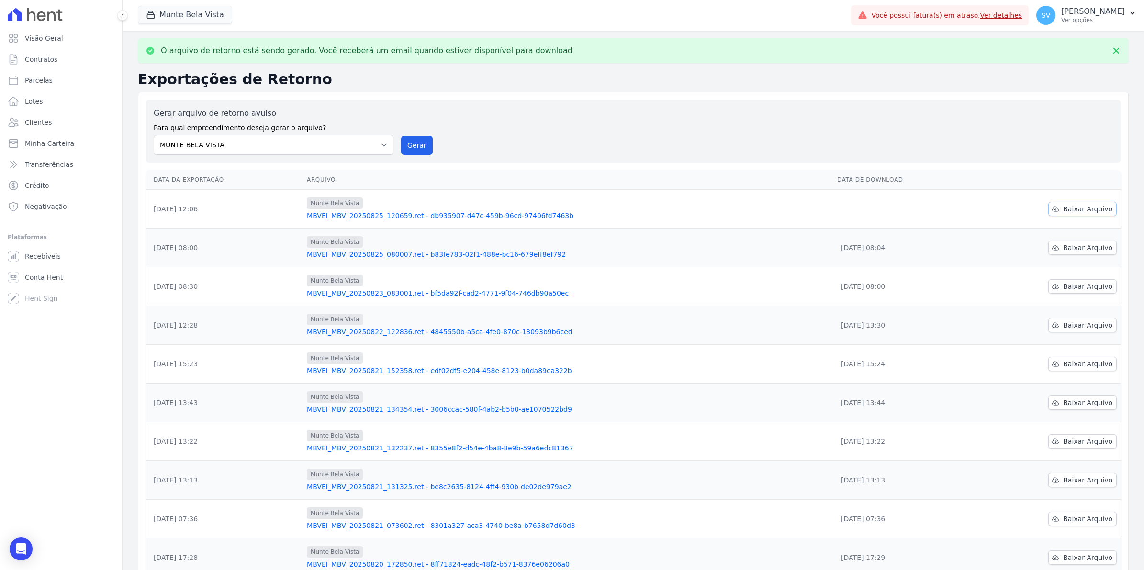
click at [1084, 211] on span "Baixar Arquivo" at bounding box center [1087, 209] width 49 height 10
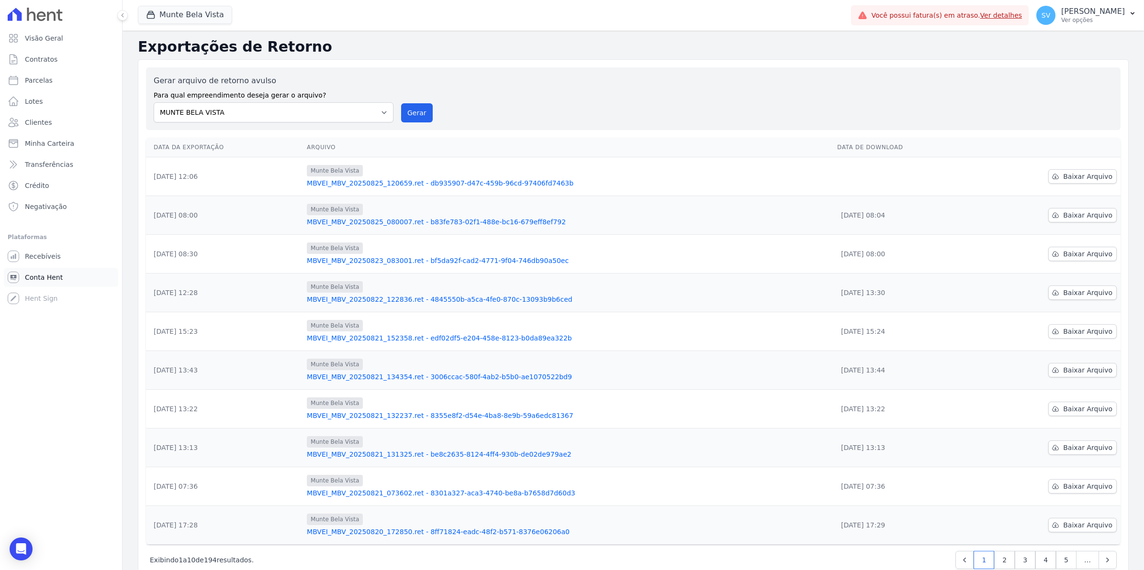
click at [41, 274] on span "Conta Hent" at bounding box center [44, 278] width 38 height 10
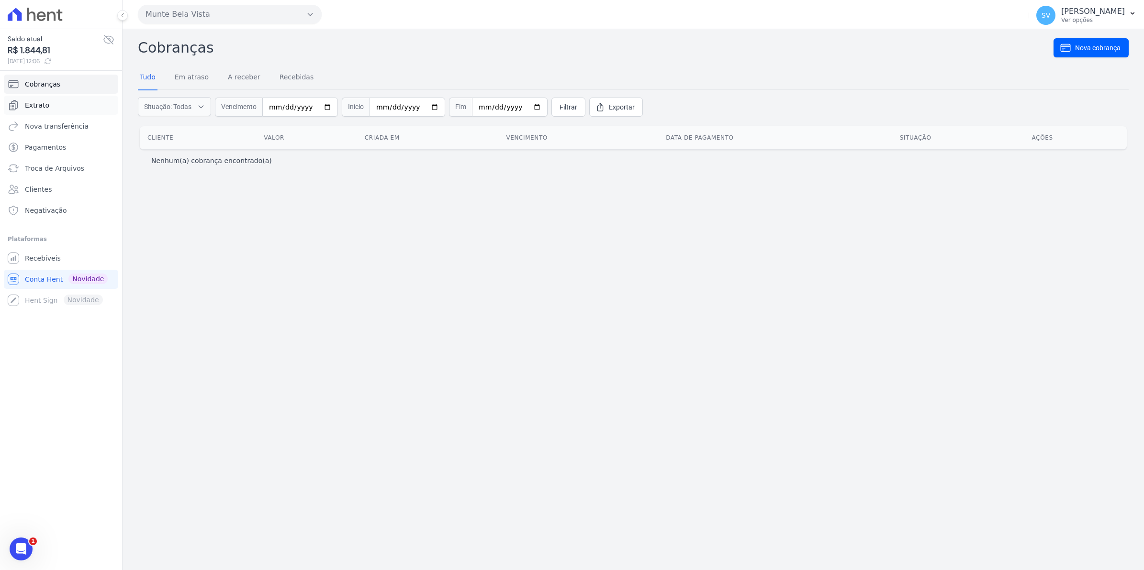
click at [41, 104] on span "Extrato" at bounding box center [37, 105] width 24 height 10
